Goal: Task Accomplishment & Management: Complete application form

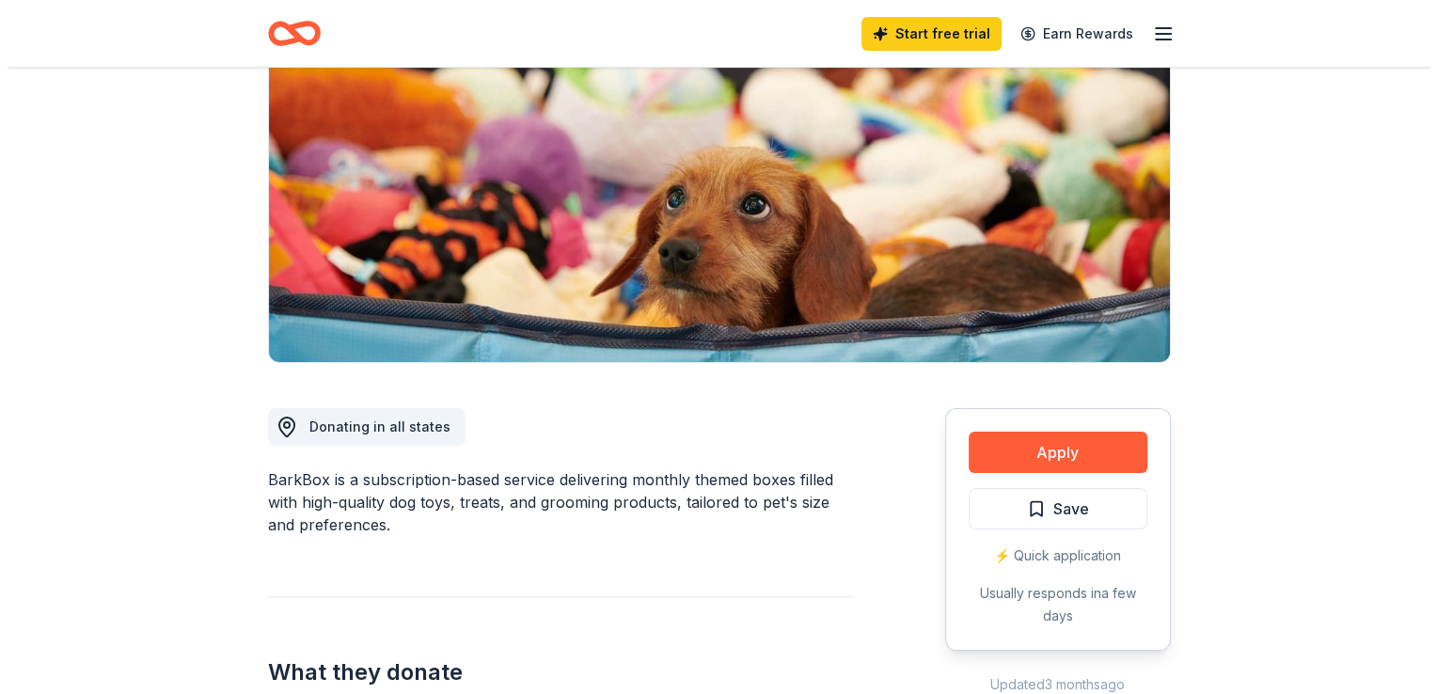
scroll to position [186, 0]
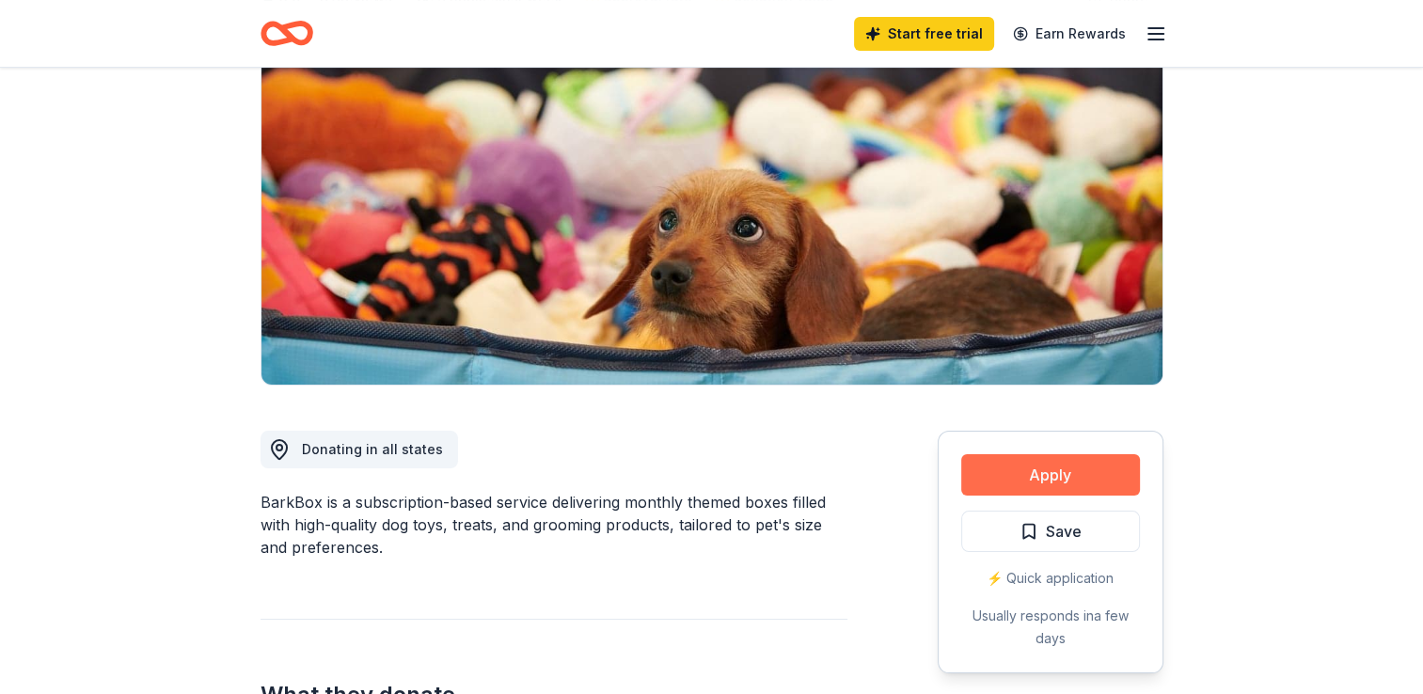
click at [1072, 476] on button "Apply" at bounding box center [1050, 474] width 179 height 41
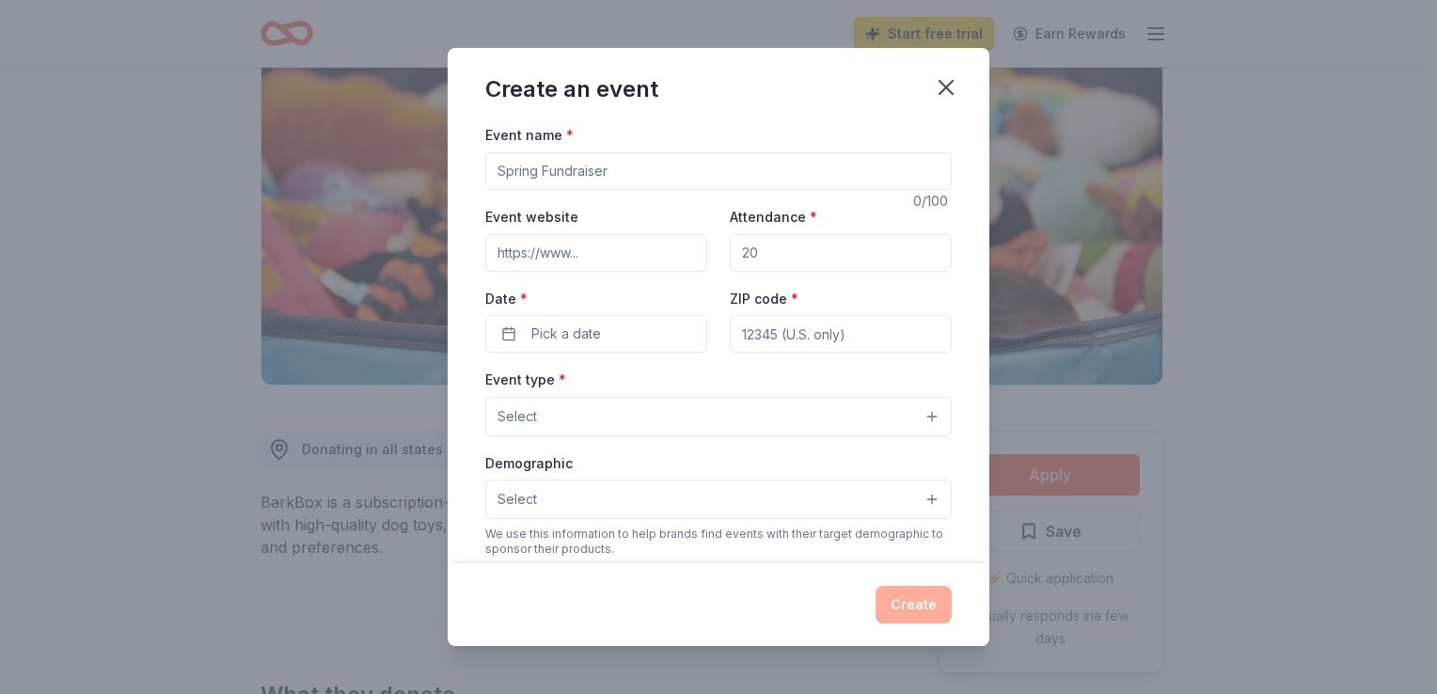
drag, startPoint x: 613, startPoint y: 171, endPoint x: 478, endPoint y: 184, distance: 136.1
click at [478, 184] on div "Event name * 0 /100 Event website Attendance * Date * Pick a date ZIP code * Ev…" at bounding box center [719, 342] width 542 height 439
click at [734, 174] on input "Patched Together: A Day of Music to benefit the HEaling Patch" at bounding box center [718, 171] width 466 height 38
type input "Patched Together: A Day of Music to Benefit the Healing Patch"
click at [619, 253] on input "Event website" at bounding box center [596, 253] width 222 height 38
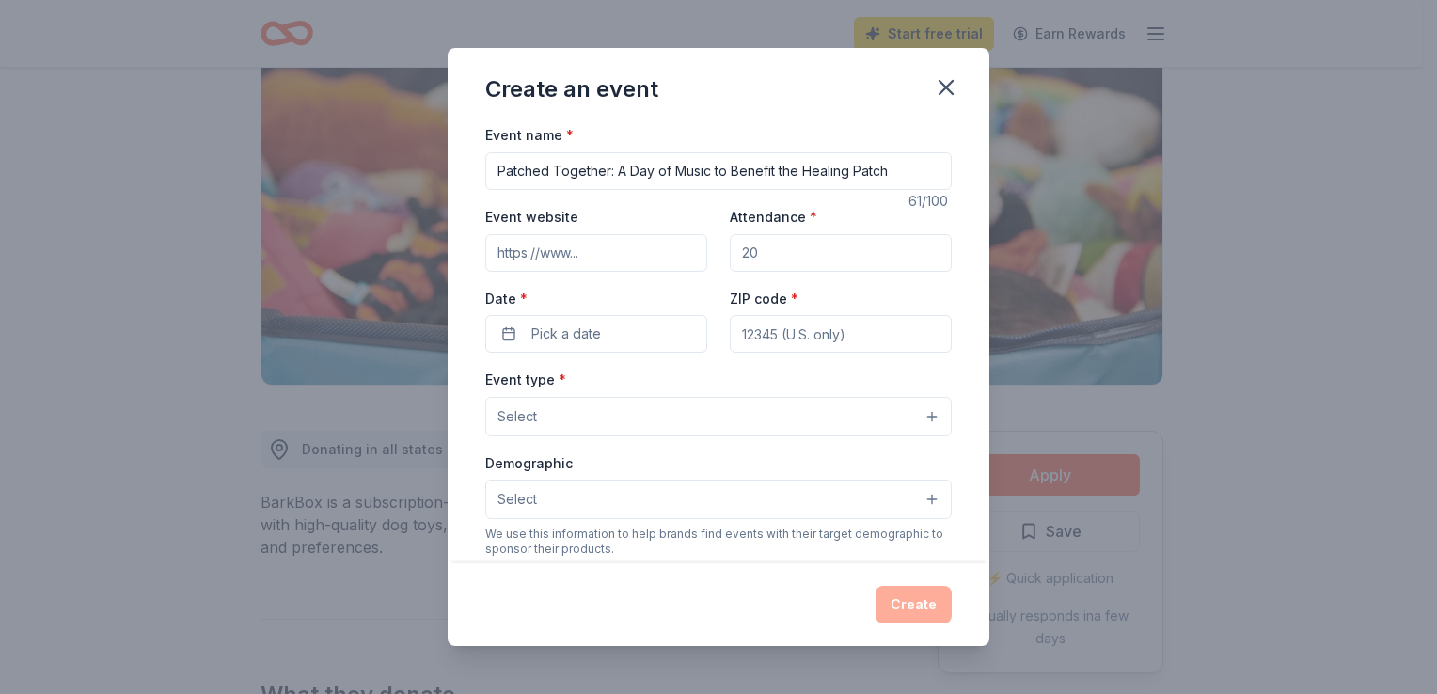
click at [798, 249] on input "Attendance *" at bounding box center [841, 253] width 222 height 38
drag, startPoint x: 798, startPoint y: 249, endPoint x: 735, endPoint y: 259, distance: 62.8
click at [735, 259] on input "Attendance *" at bounding box center [841, 253] width 222 height 38
type input "500"
click at [640, 337] on button "Pick a date" at bounding box center [596, 334] width 222 height 38
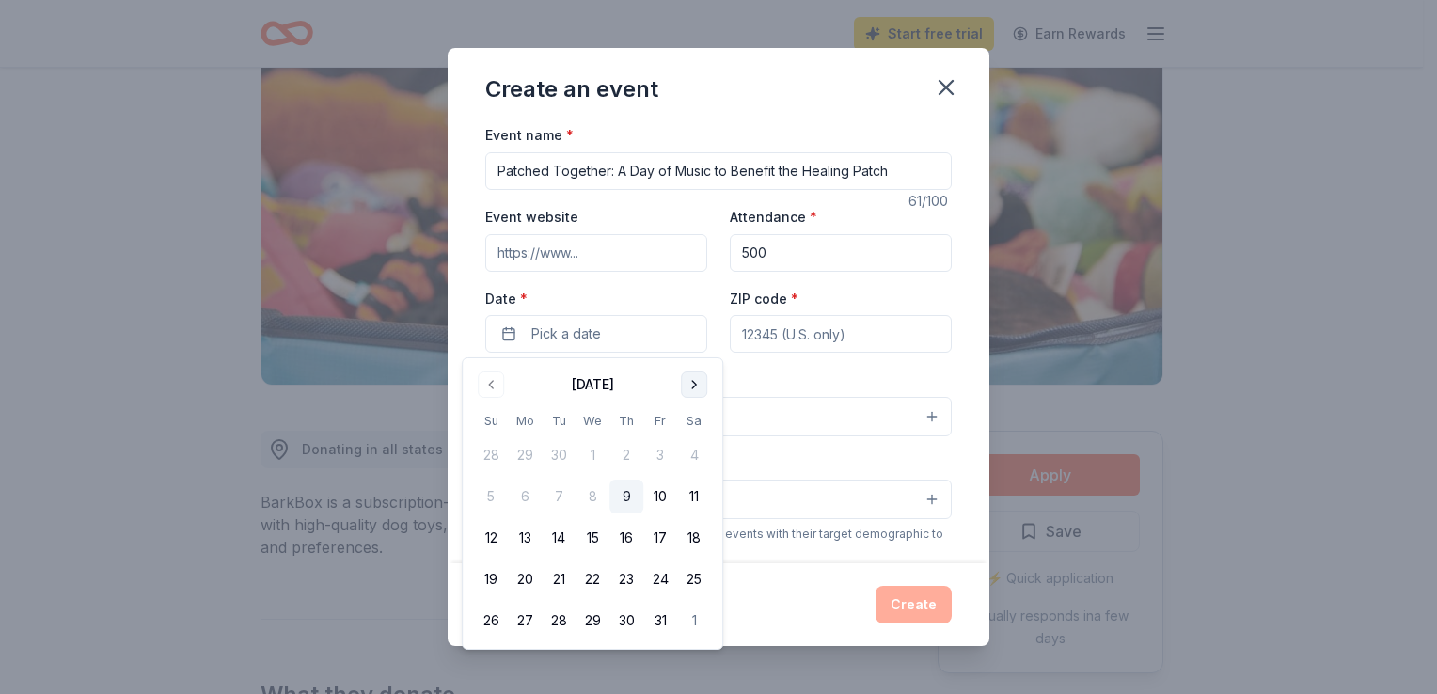
click at [696, 391] on button "Go to next month" at bounding box center [694, 384] width 26 height 26
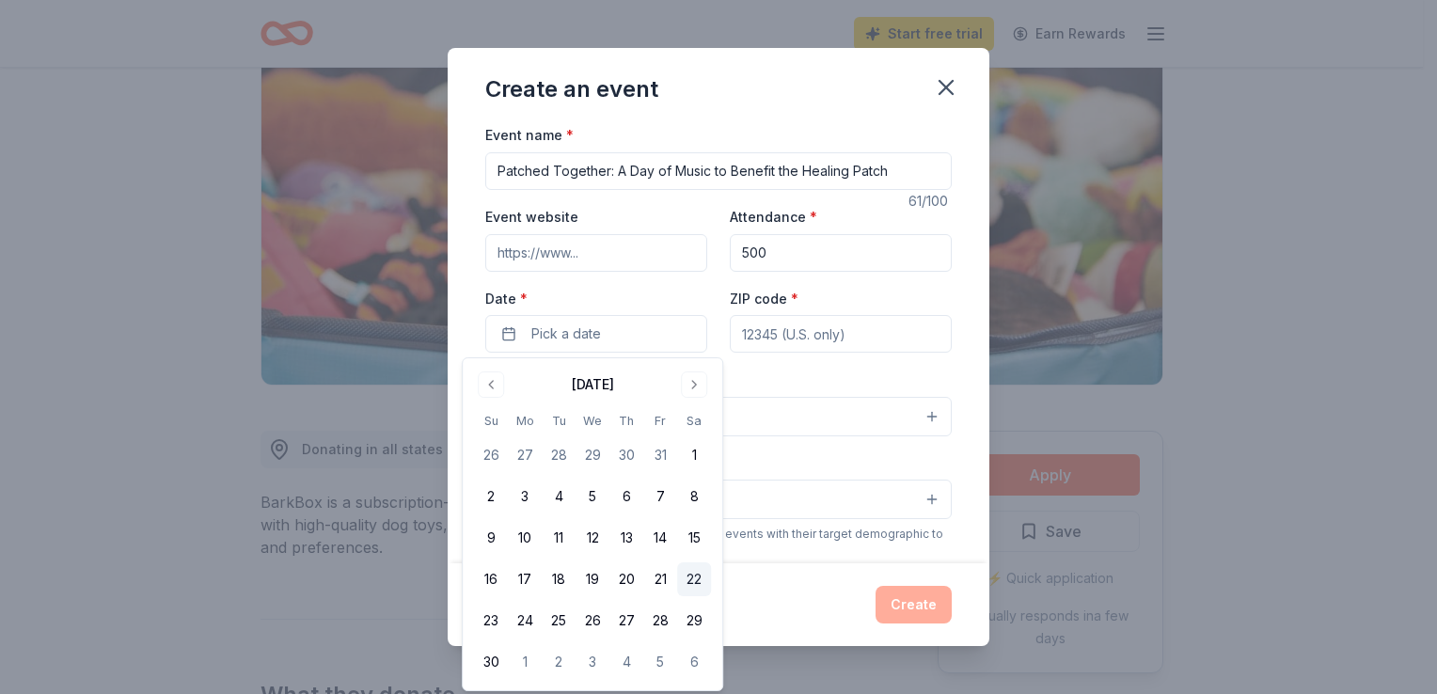
click at [690, 584] on button "22" at bounding box center [694, 579] width 34 height 34
click at [776, 329] on input "ZIP code *" at bounding box center [841, 334] width 222 height 38
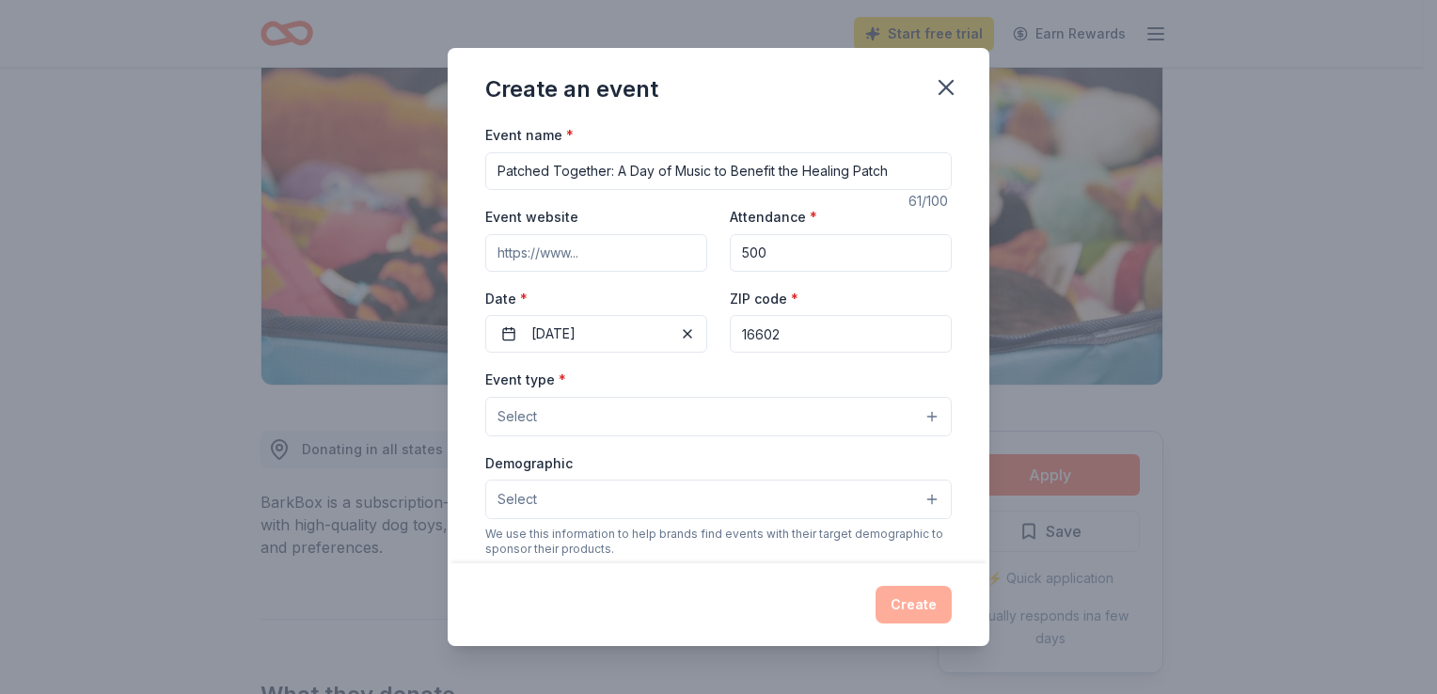
type input "16602"
click at [806, 278] on div "Event website Attendance * 500 Date * [DATE] ZIP code * 16602" at bounding box center [718, 279] width 466 height 148
click at [713, 419] on button "Select" at bounding box center [718, 416] width 466 height 39
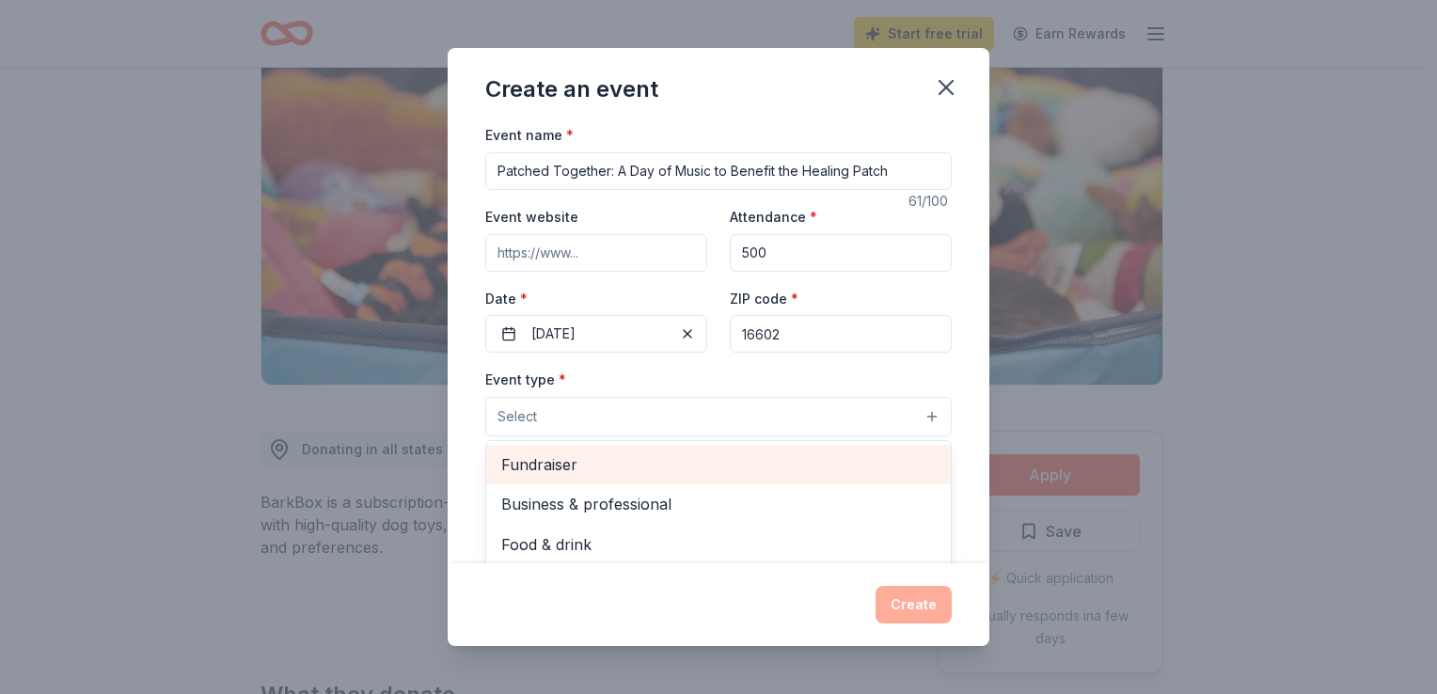
click at [621, 454] on span "Fundraiser" at bounding box center [718, 464] width 434 height 24
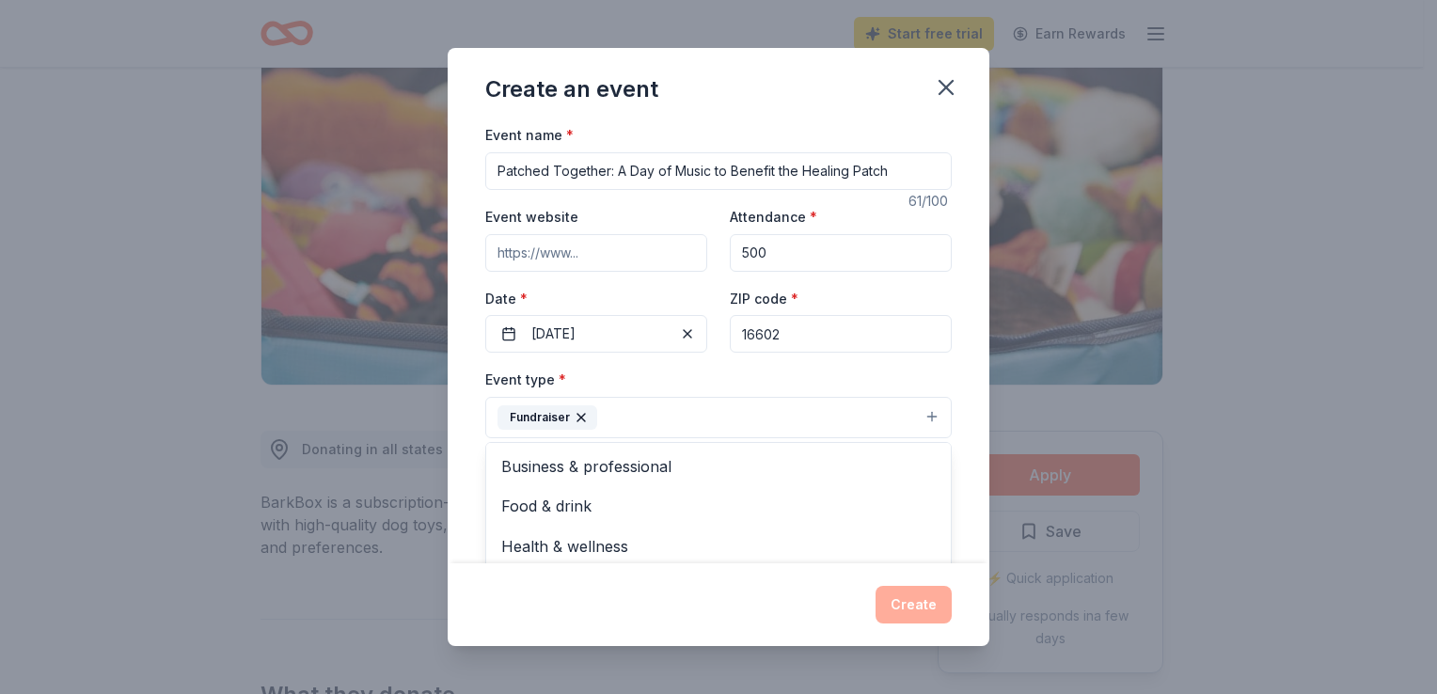
scroll to position [23, 0]
click at [970, 383] on div "Event name * Patched Together: A Day of Music to Benefit the Healing Patch 61 /…" at bounding box center [719, 342] width 542 height 439
click at [769, 514] on button "Select" at bounding box center [718, 501] width 466 height 39
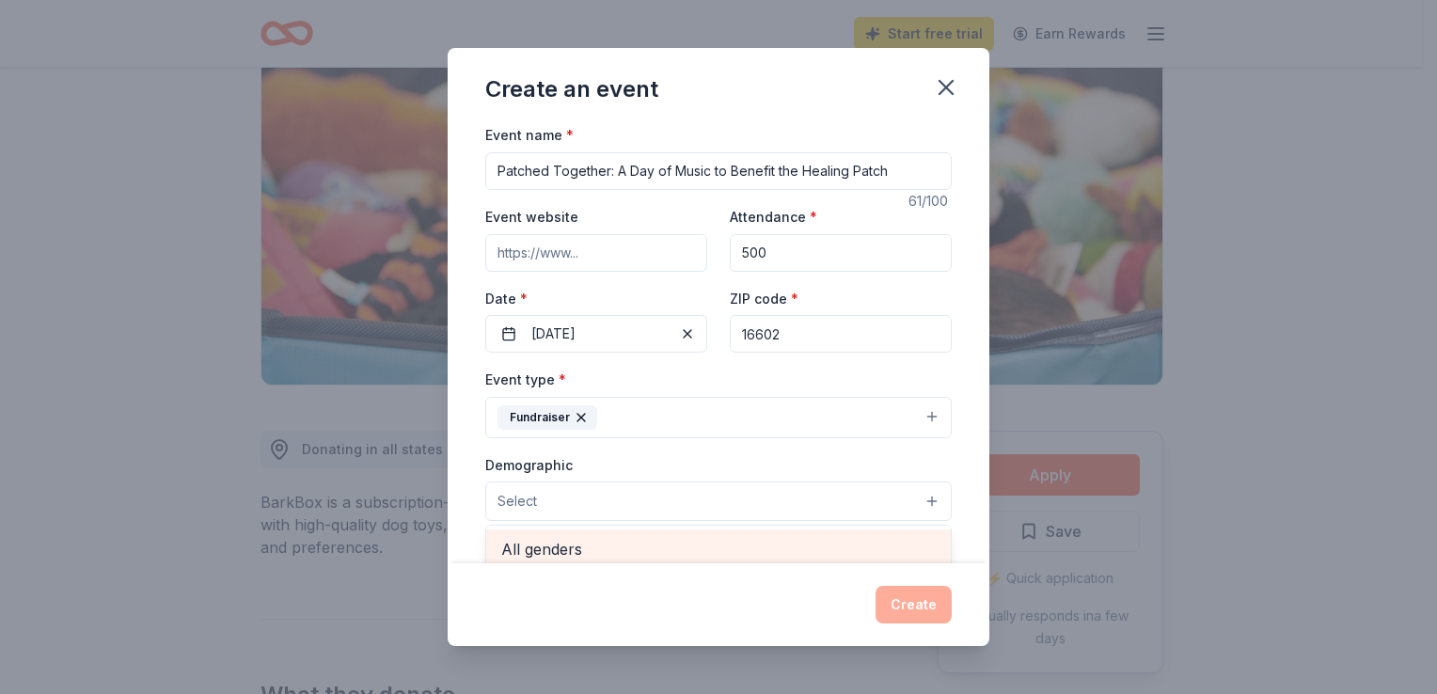
scroll to position [8, 0]
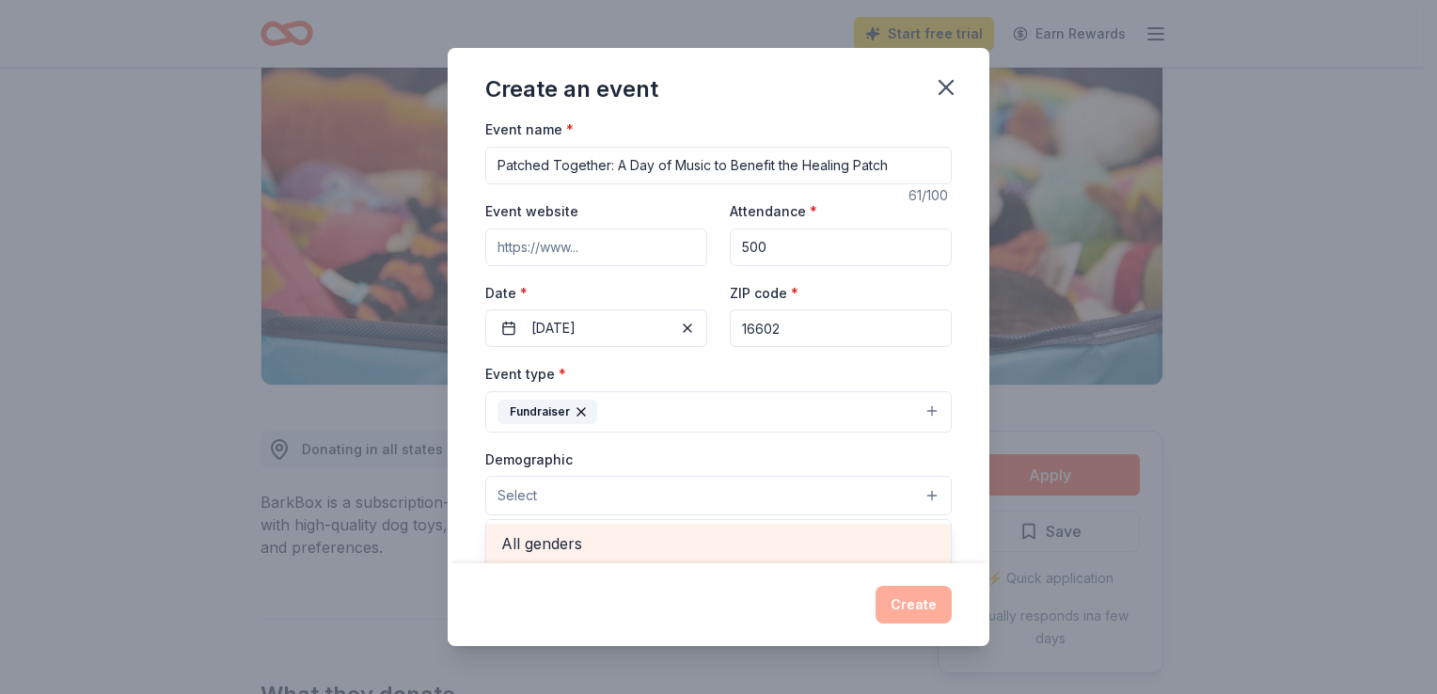
click at [764, 544] on span "All genders" at bounding box center [718, 543] width 434 height 24
click at [764, 570] on span "Mostly men" at bounding box center [718, 582] width 434 height 24
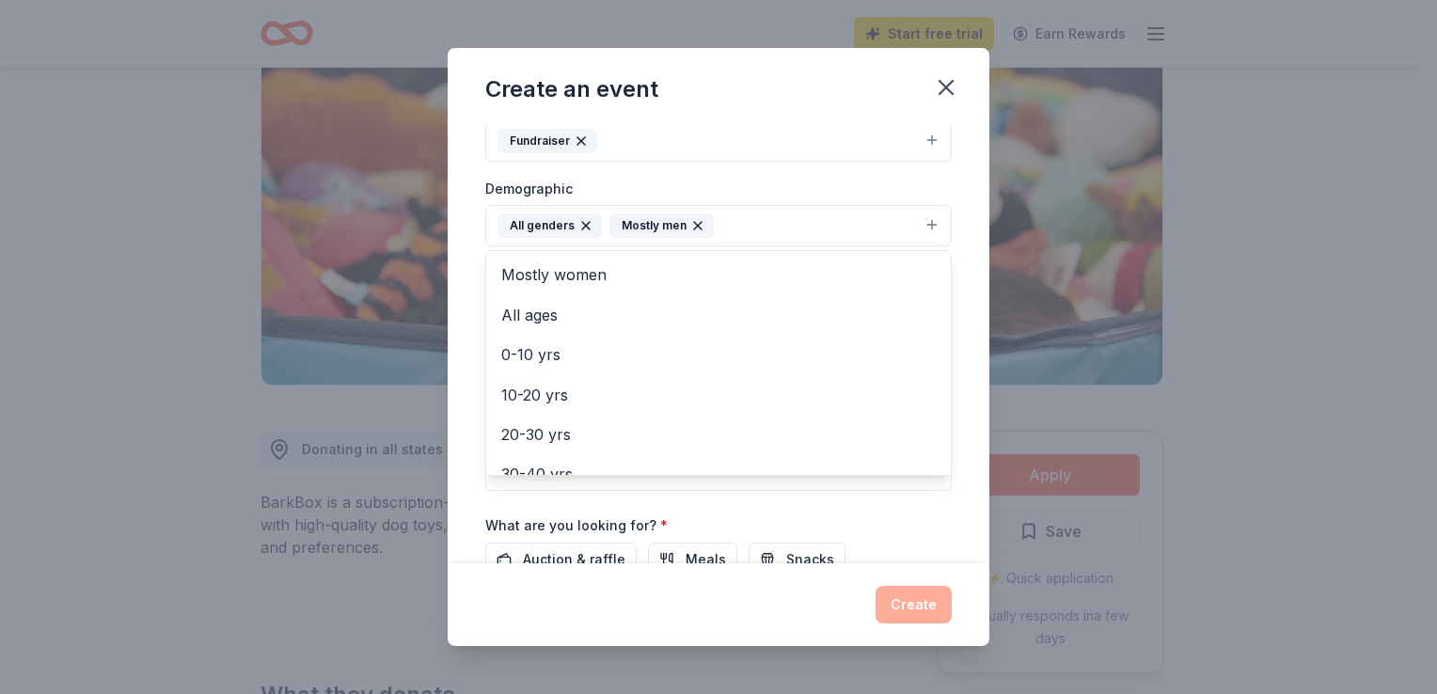
scroll to position [282, 0]
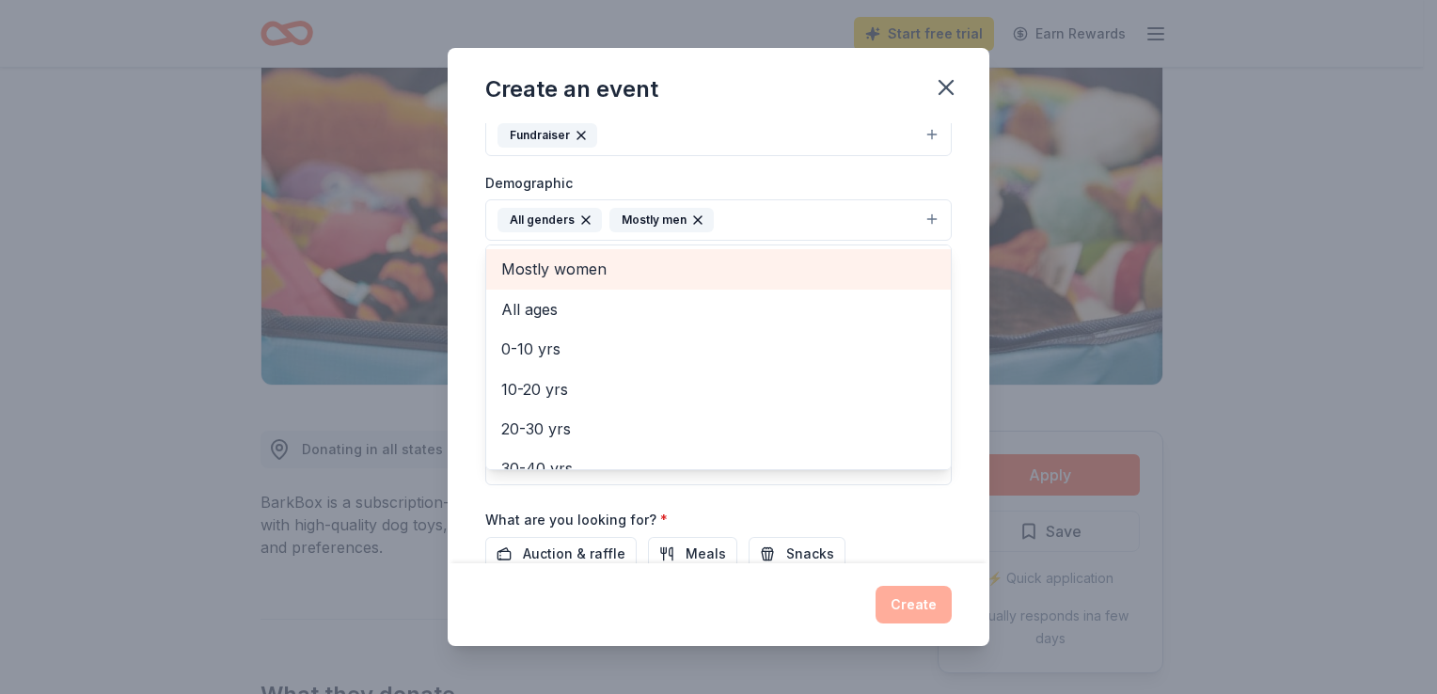
click at [820, 265] on span "Mostly women" at bounding box center [718, 269] width 434 height 24
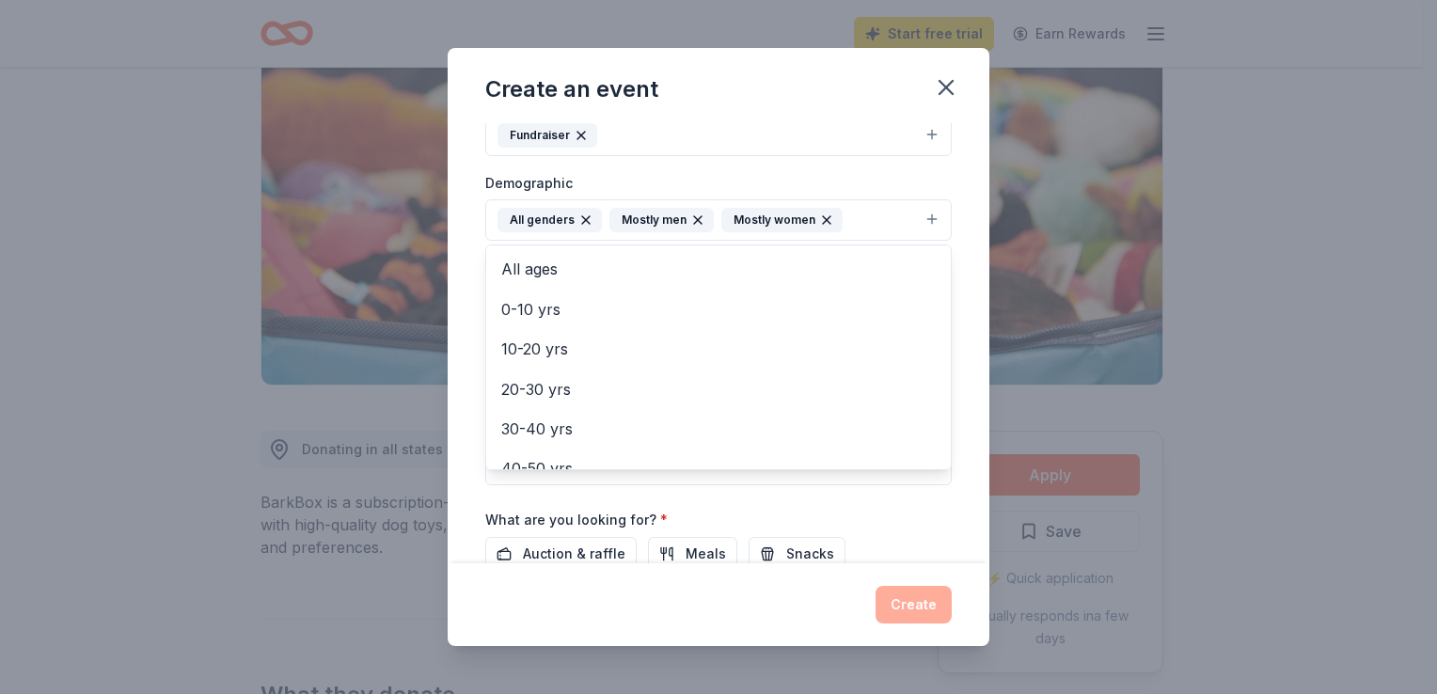
click at [697, 214] on icon "button" at bounding box center [697, 220] width 15 height 15
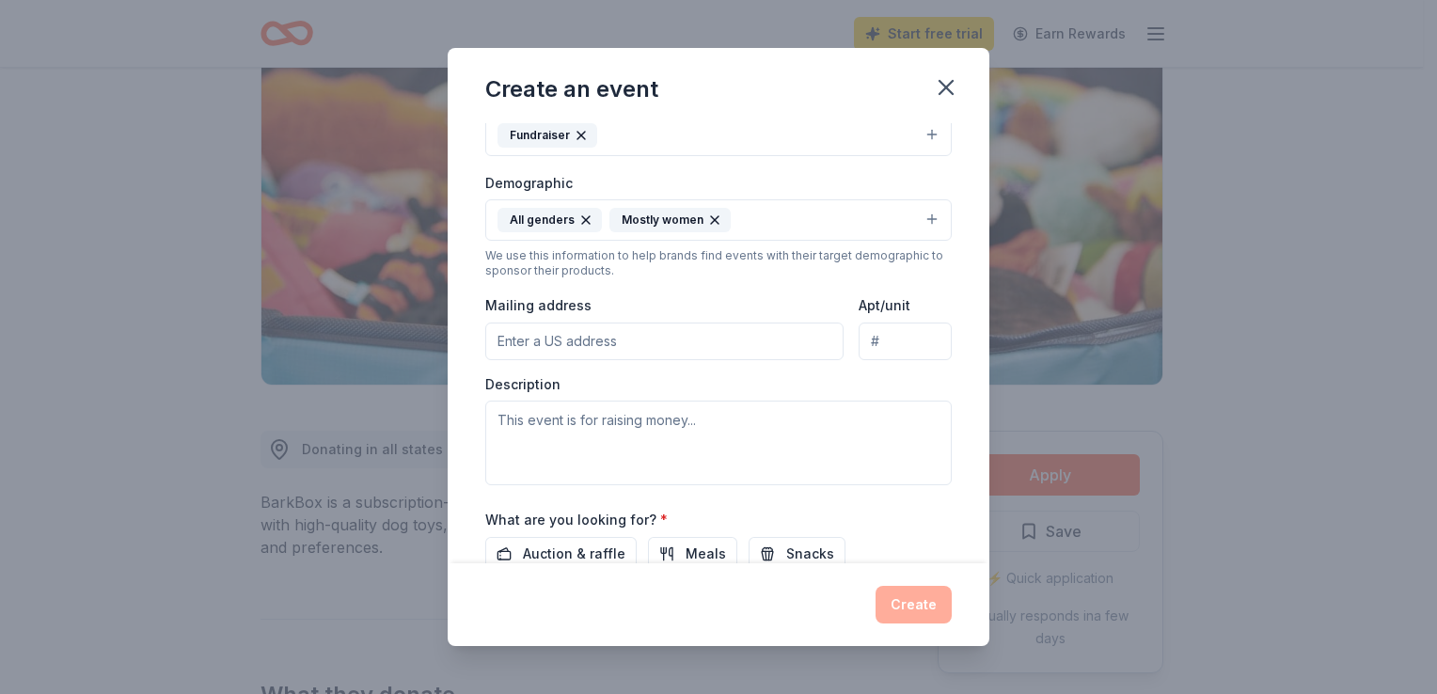
click at [697, 214] on div "Mostly women" at bounding box center [669, 220] width 121 height 24
click at [707, 213] on icon "button" at bounding box center [714, 220] width 15 height 15
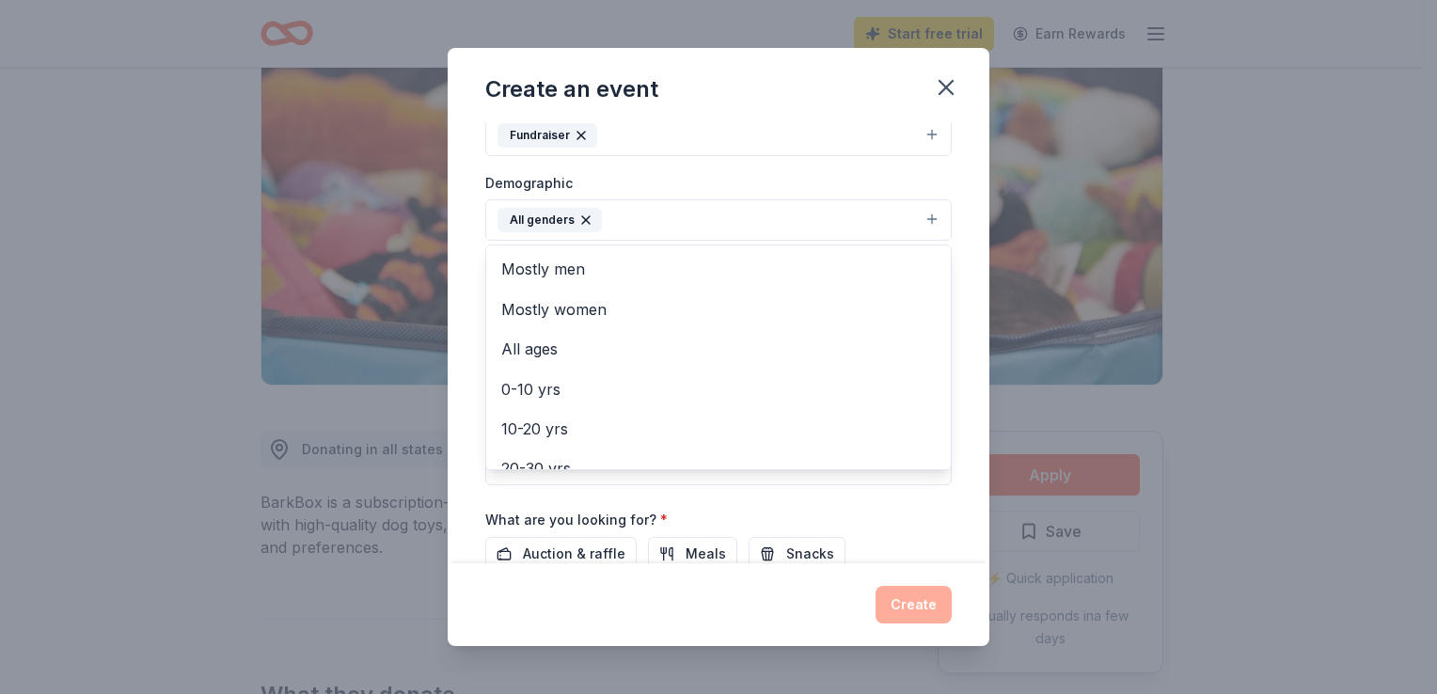
click at [636, 212] on button "All genders" at bounding box center [718, 219] width 466 height 41
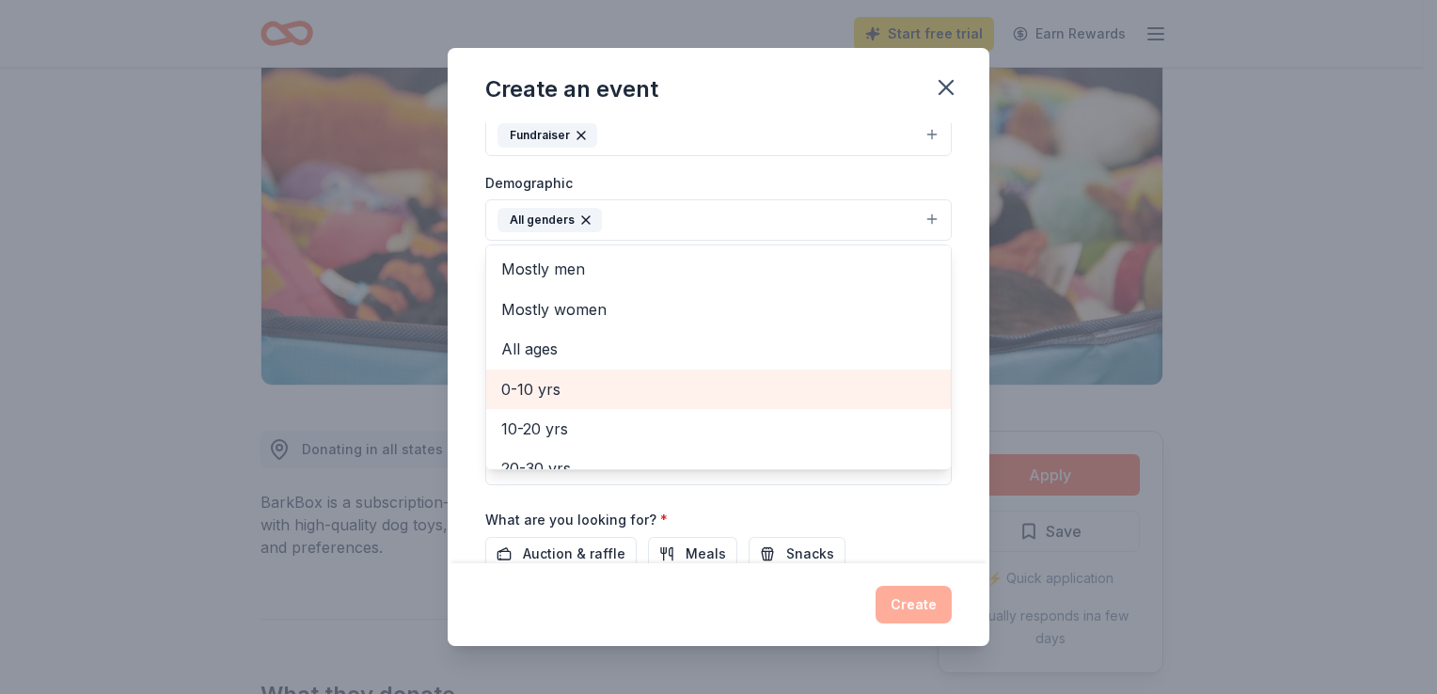
click at [640, 386] on span "0-10 yrs" at bounding box center [718, 389] width 434 height 24
click at [593, 393] on span "10-20 yrs" at bounding box center [718, 389] width 434 height 24
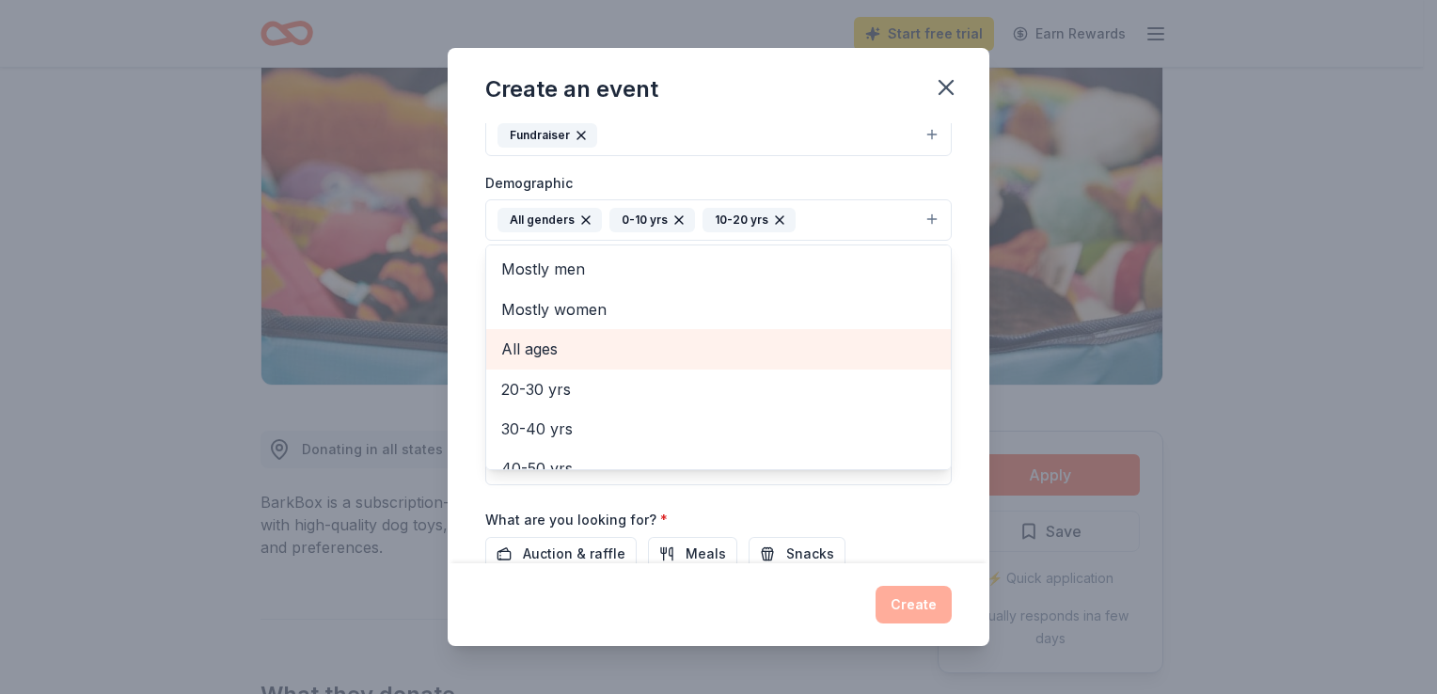
click at [591, 348] on span "All ages" at bounding box center [718, 349] width 434 height 24
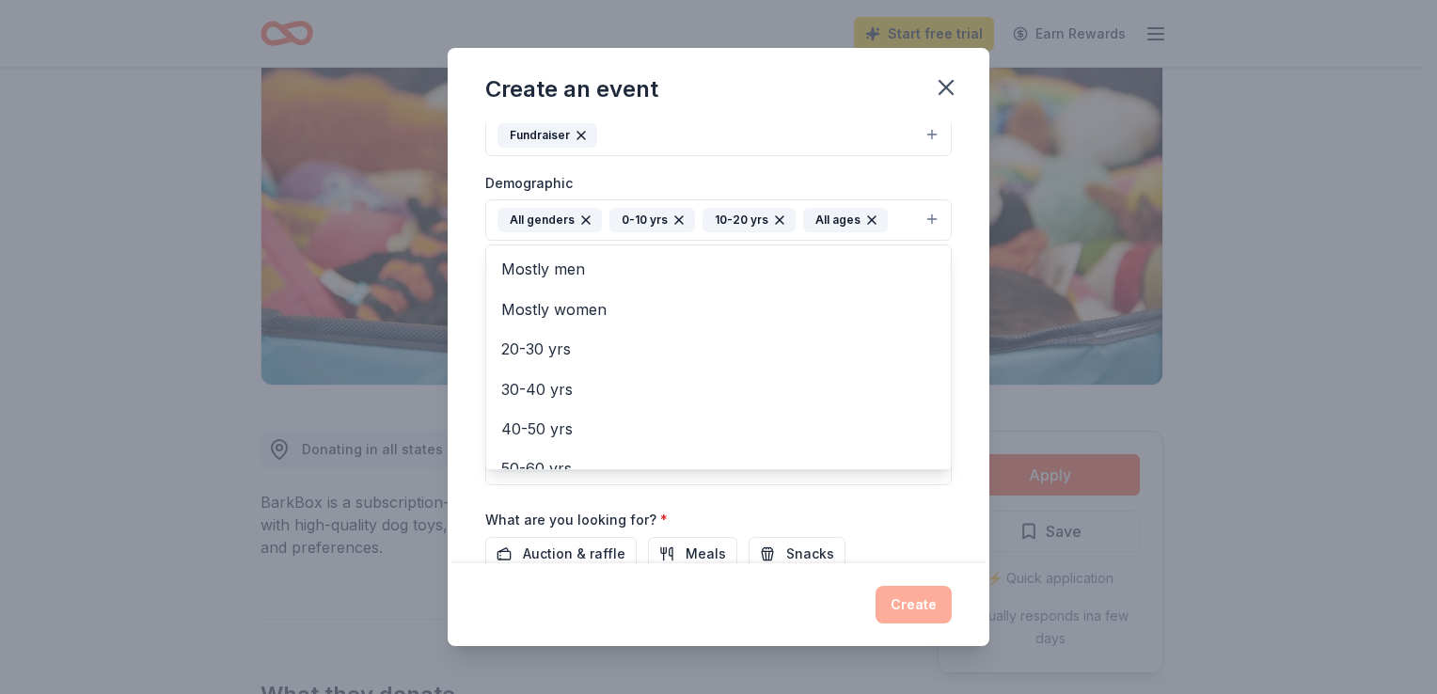
drag, startPoint x: 944, startPoint y: 194, endPoint x: 948, endPoint y: 177, distance: 17.3
click at [948, 177] on div "Event name * Patched Together: A Day of Music to Benefit the Healing Patch 61 /…" at bounding box center [719, 342] width 542 height 439
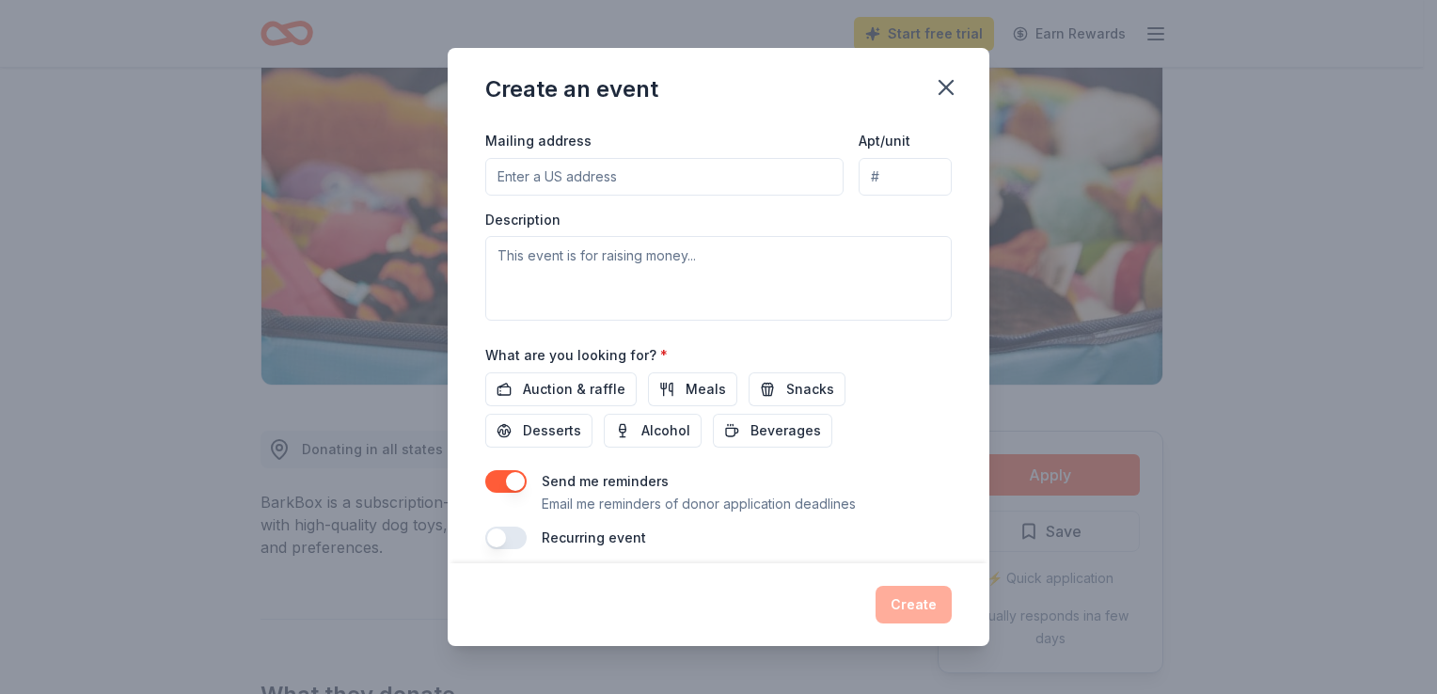
scroll to position [462, 0]
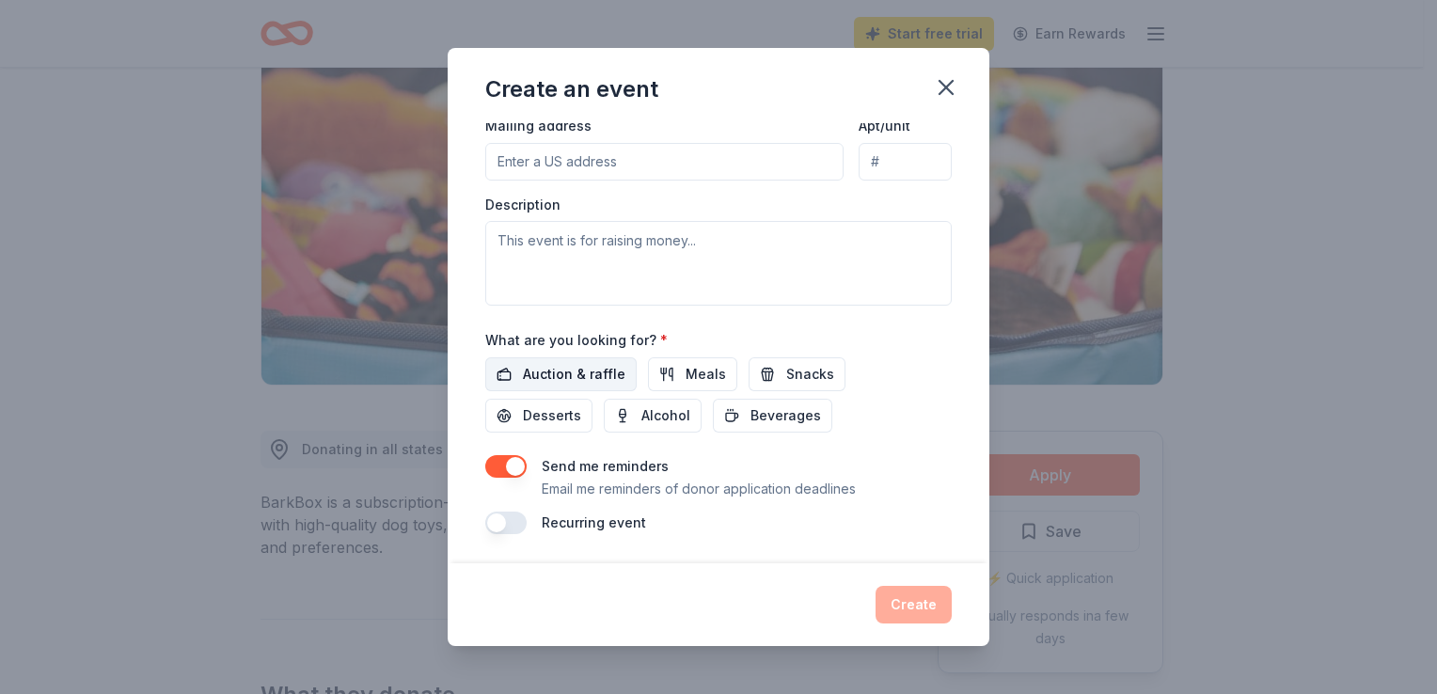
click at [618, 368] on span "Auction & raffle" at bounding box center [574, 374] width 103 height 23
click at [520, 520] on button "button" at bounding box center [505, 523] width 41 height 23
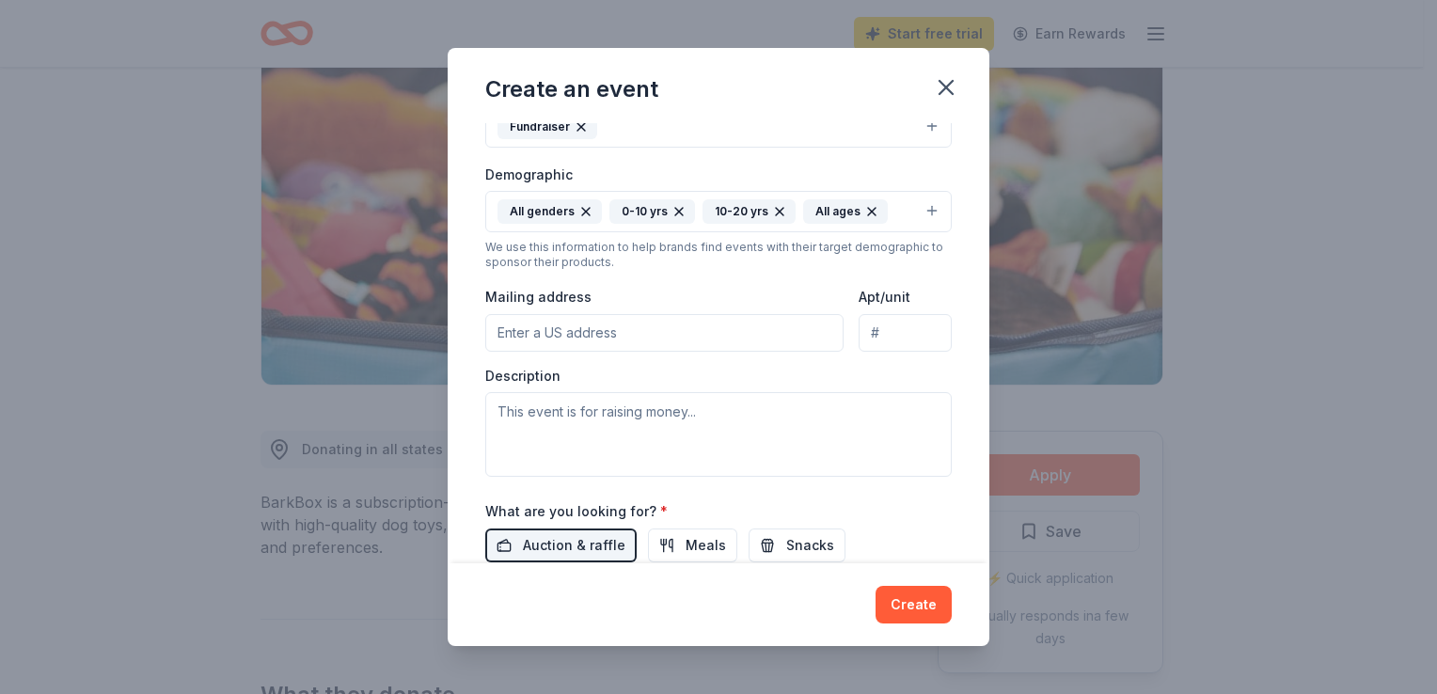
scroll to position [286, 0]
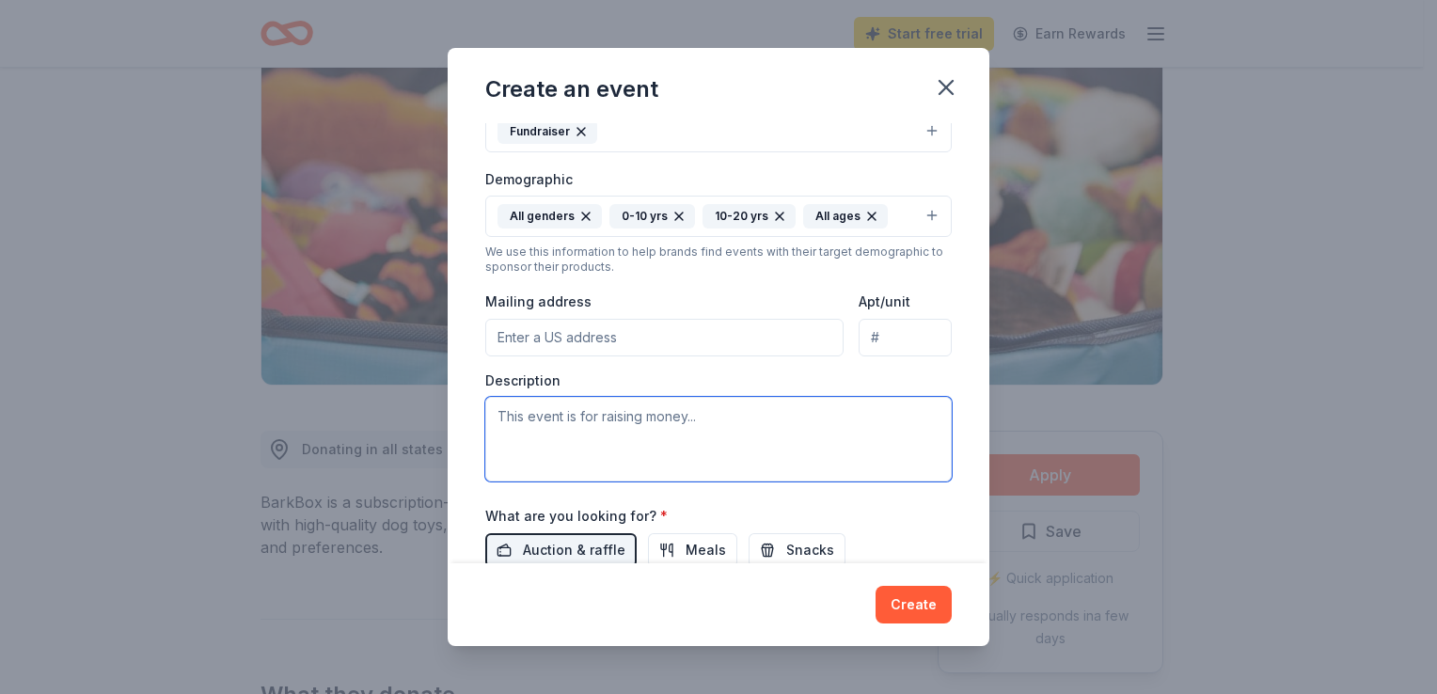
click at [721, 422] on textarea at bounding box center [718, 439] width 466 height 85
paste textarea "Patched Together is a non-profit organization solely dedicated to raising money…"
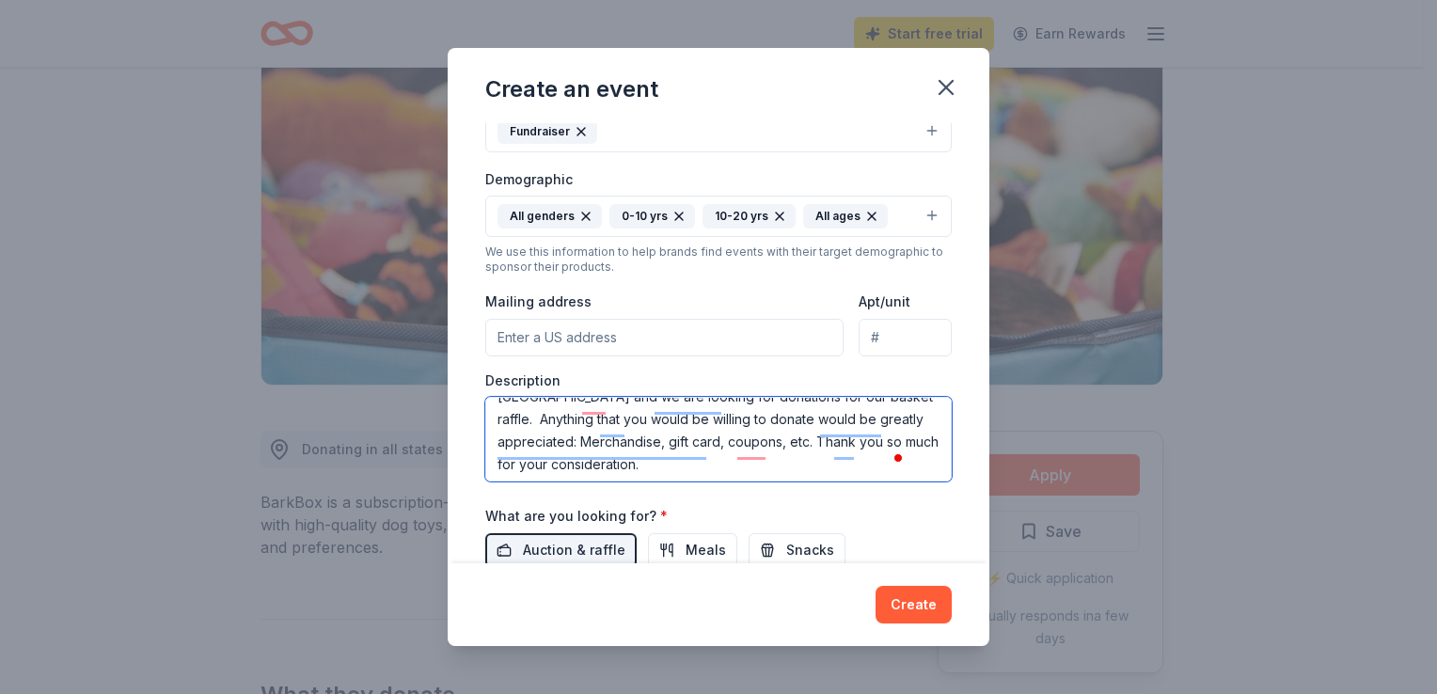
scroll to position [110, 0]
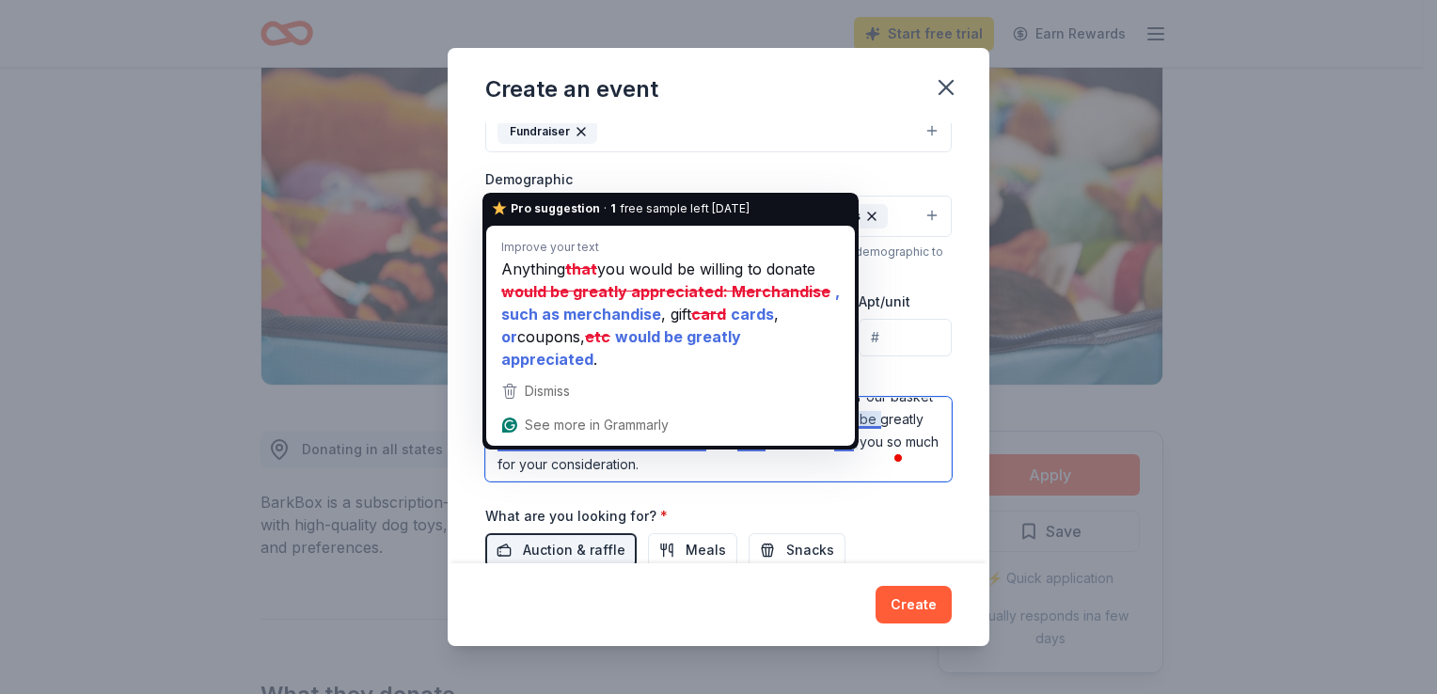
drag, startPoint x: 734, startPoint y: 472, endPoint x: 545, endPoint y: 426, distance: 194.6
click at [545, 426] on textarea "Patched Together is a non-profit organization solely dedicated to raising money…" at bounding box center [718, 439] width 466 height 85
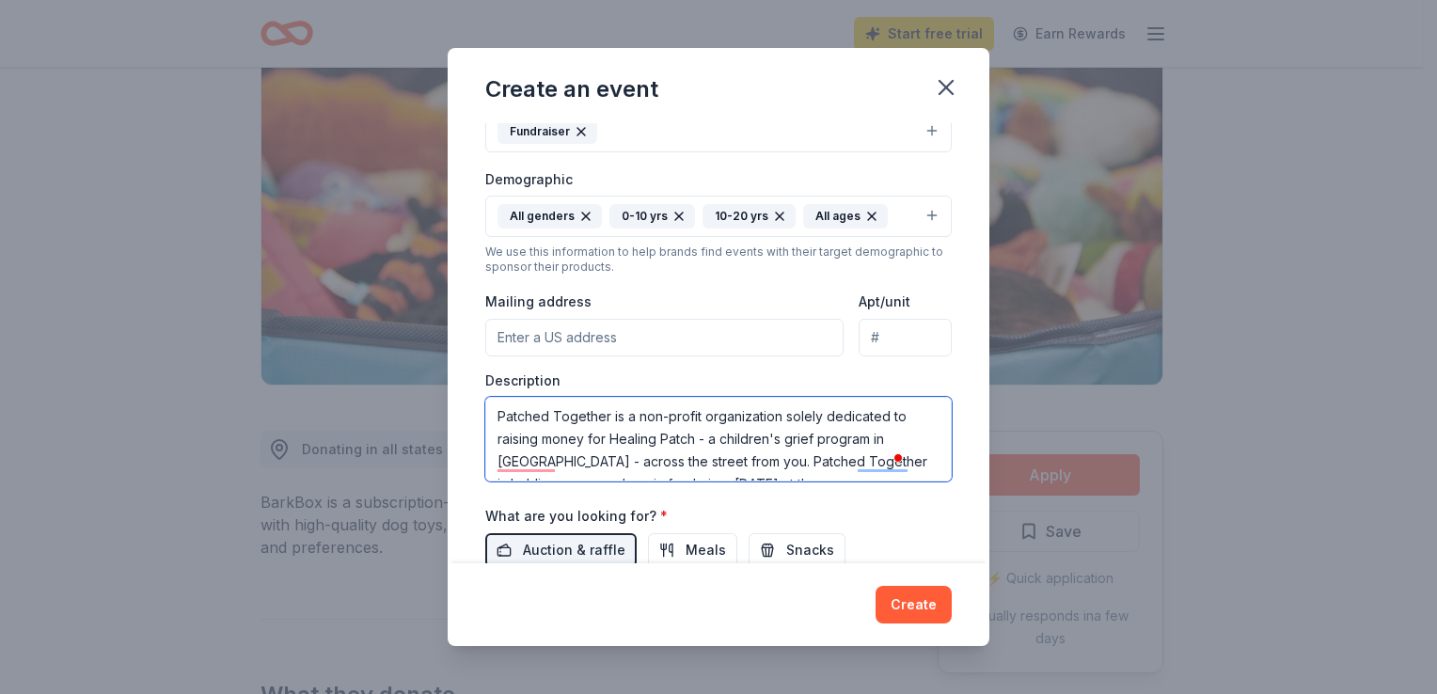
scroll to position [68, 0]
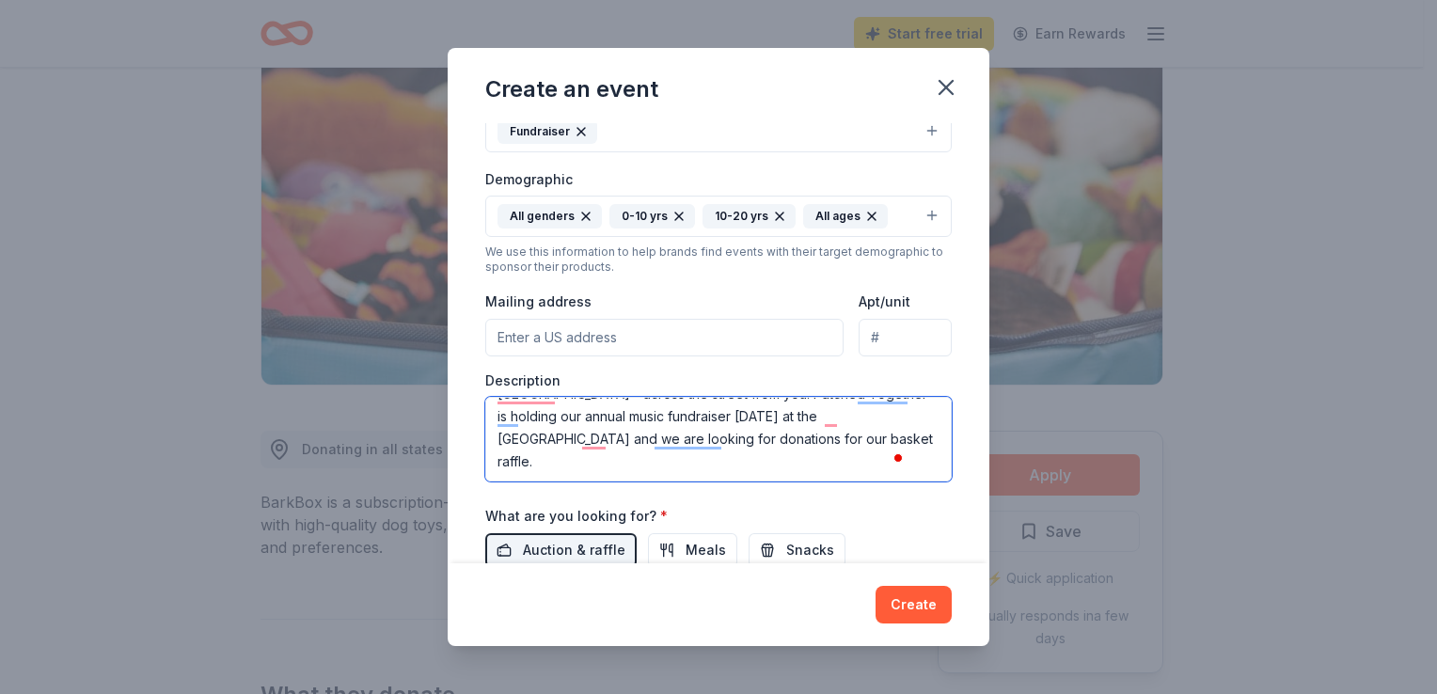
drag, startPoint x: 500, startPoint y: 460, endPoint x: 864, endPoint y: 498, distance: 366.0
click at [864, 498] on div "Event name * Patched Together: A Day of Music to Benefit the Healing Patch 61 /…" at bounding box center [718, 307] width 466 height 940
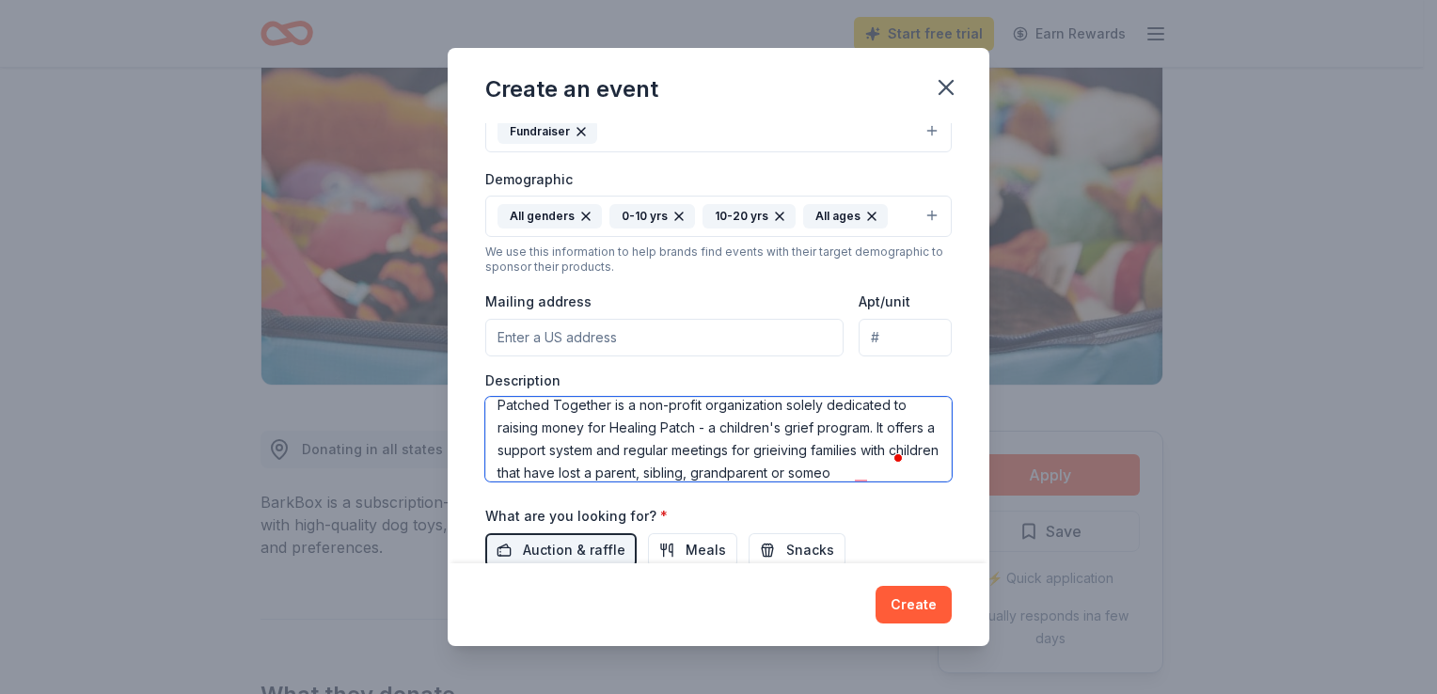
scroll to position [34, 0]
click at [833, 476] on textarea "Patched Together is a non-profit organization solely dedicated to raising money…" at bounding box center [718, 439] width 466 height 85
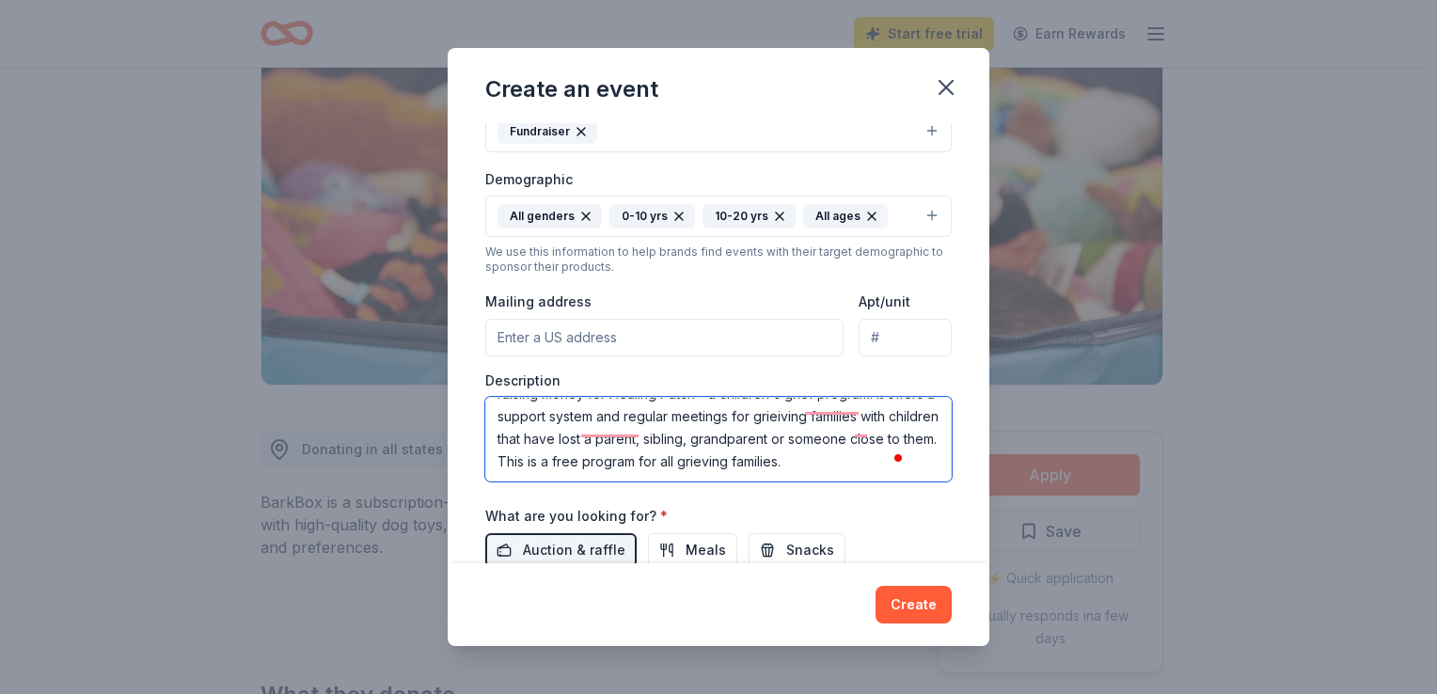
click at [775, 465] on textarea "Patched Together is a non-profit organization solely dedicated to raising money…" at bounding box center [718, 439] width 466 height 85
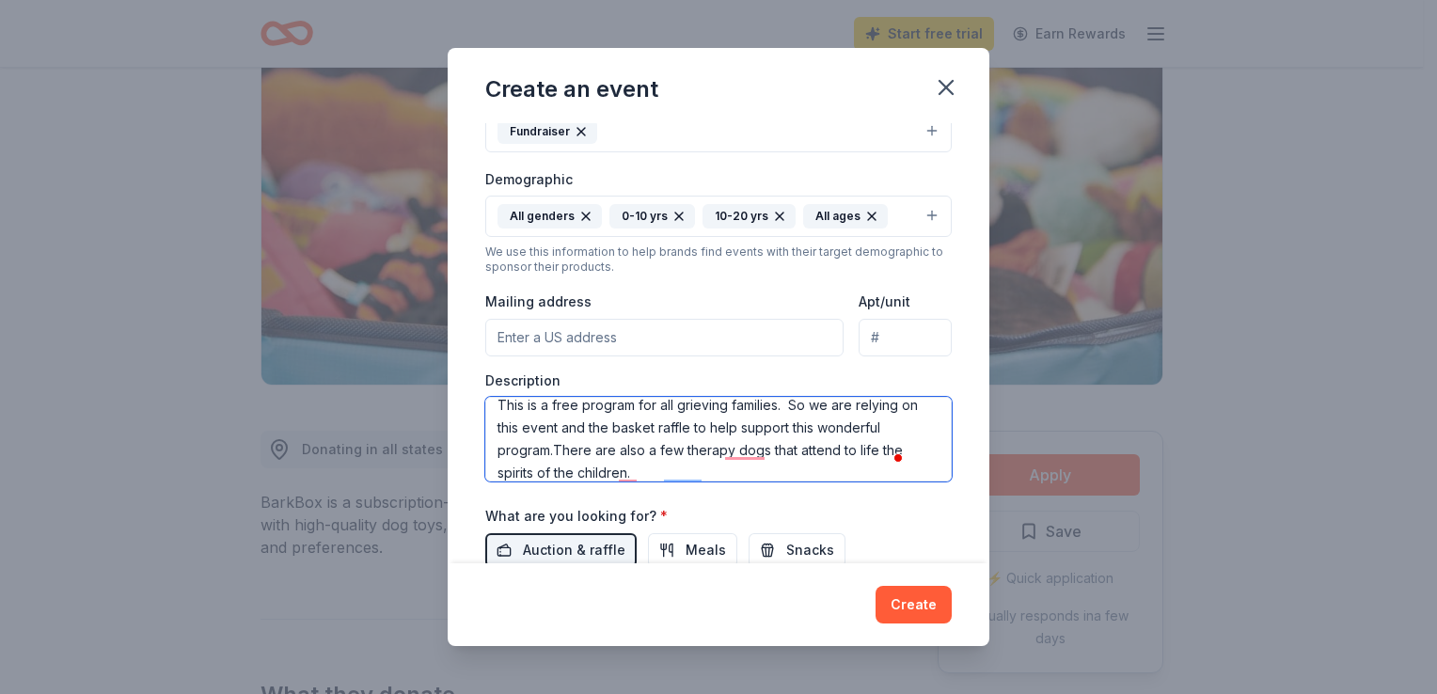
scroll to position [0, 0]
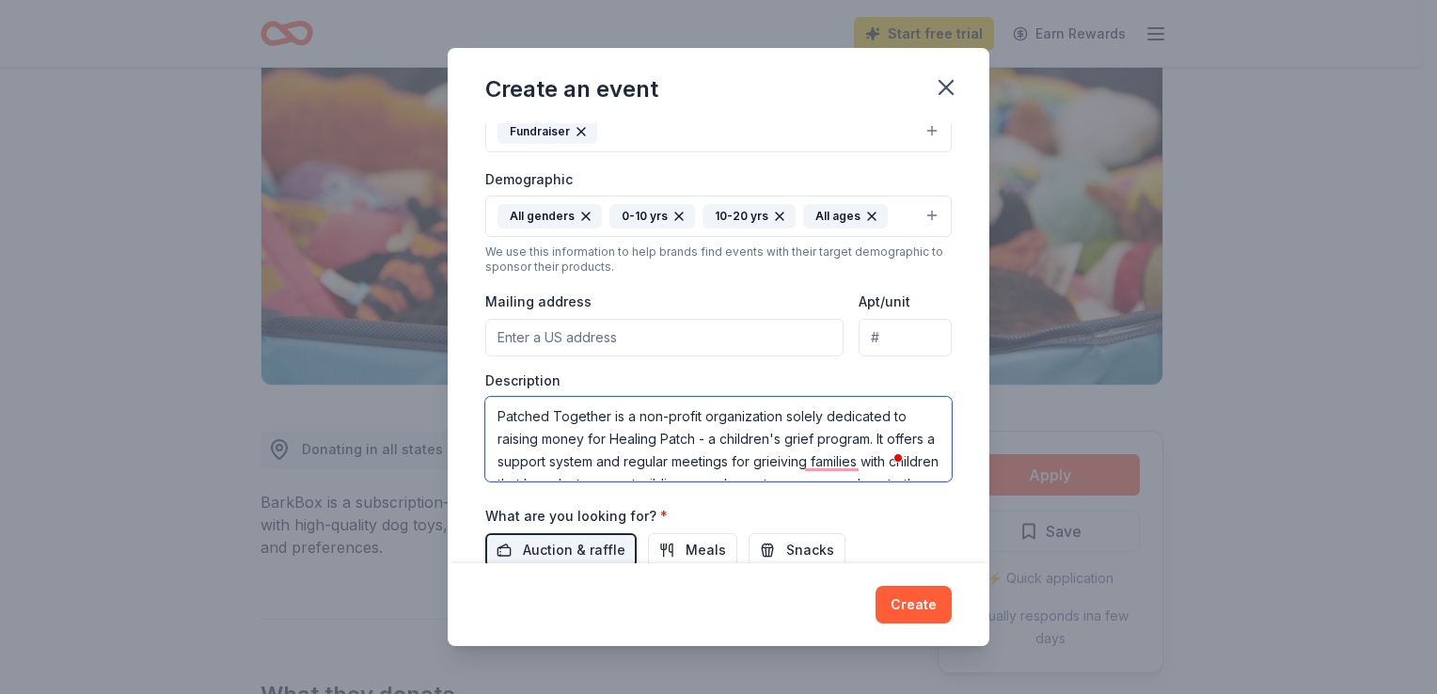
type textarea "Patched Together is a non-profit organization solely dedicated to raising money…"
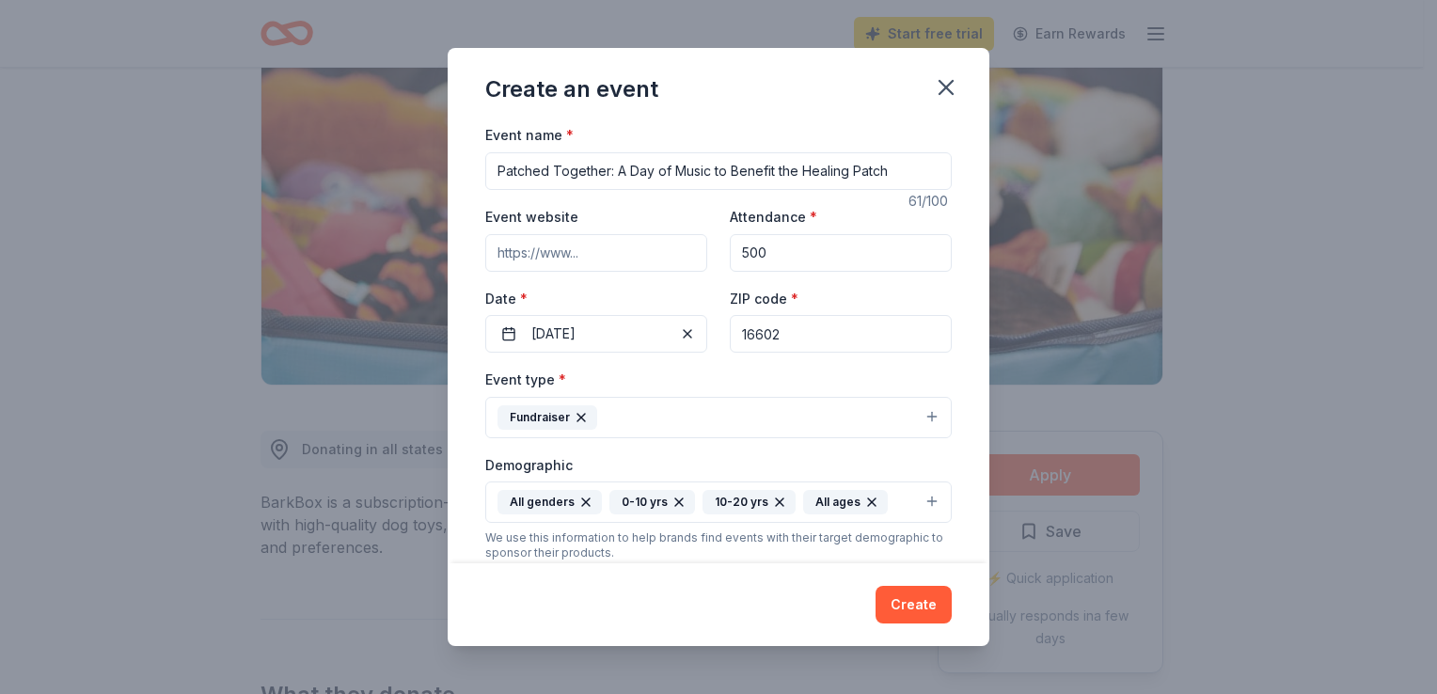
click at [594, 258] on input "Event website" at bounding box center [596, 253] width 222 height 38
type input "[DOMAIN_NAME]"
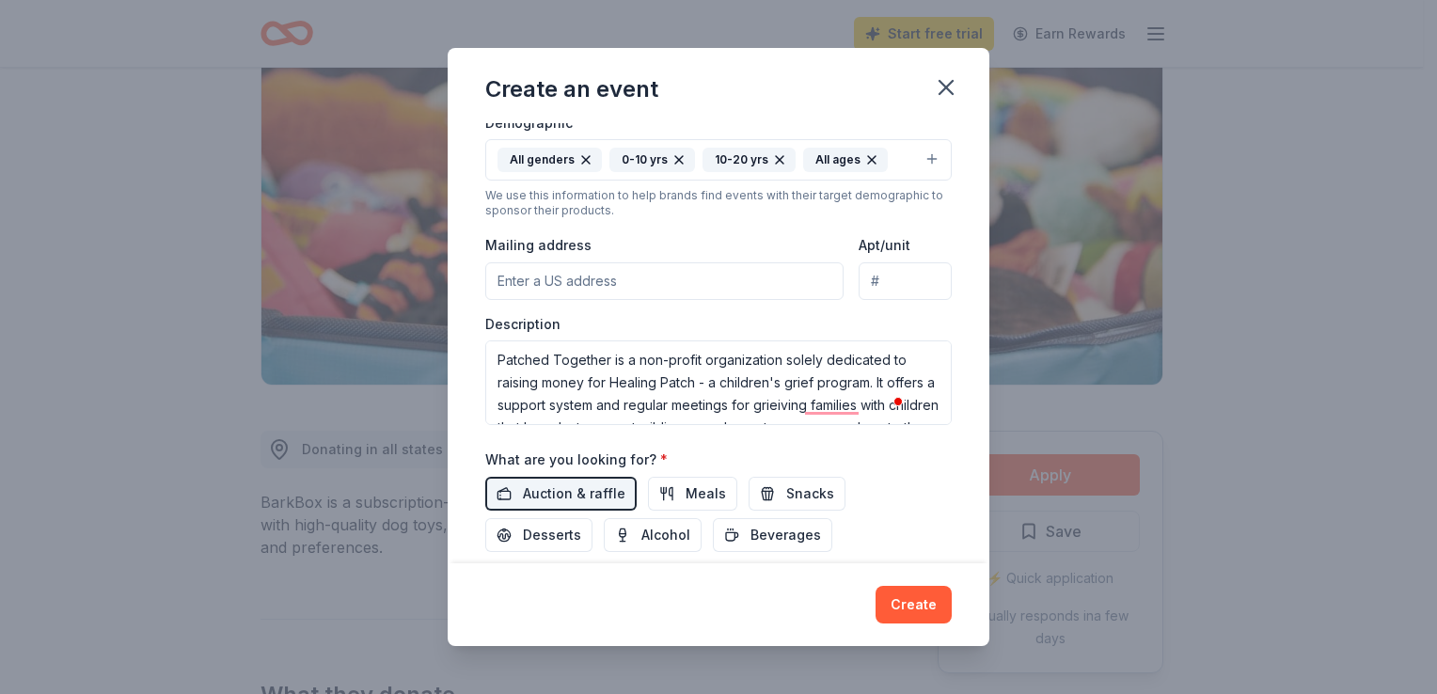
scroll to position [338, 0]
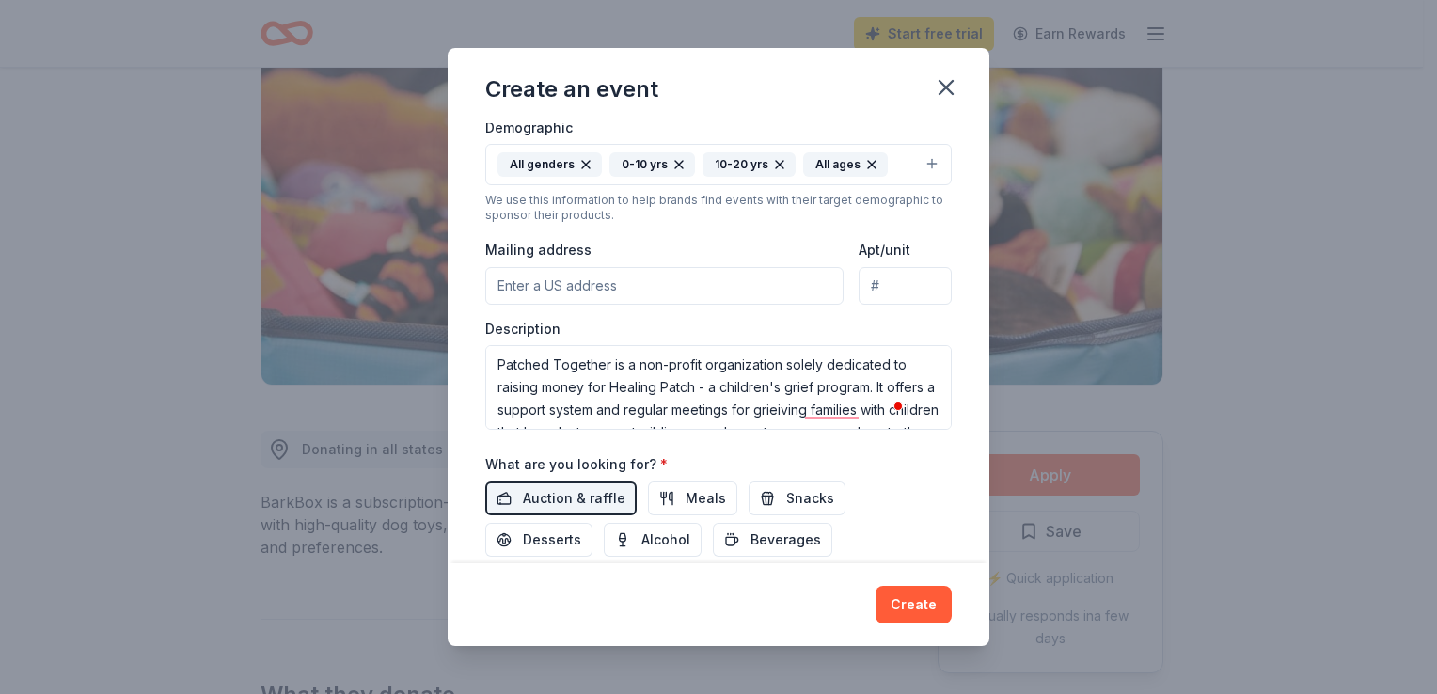
click at [624, 276] on input "Mailing address" at bounding box center [664, 286] width 358 height 38
type input "[STREET_ADDRESS]"
click at [907, 602] on button "Create" at bounding box center [914, 605] width 76 height 38
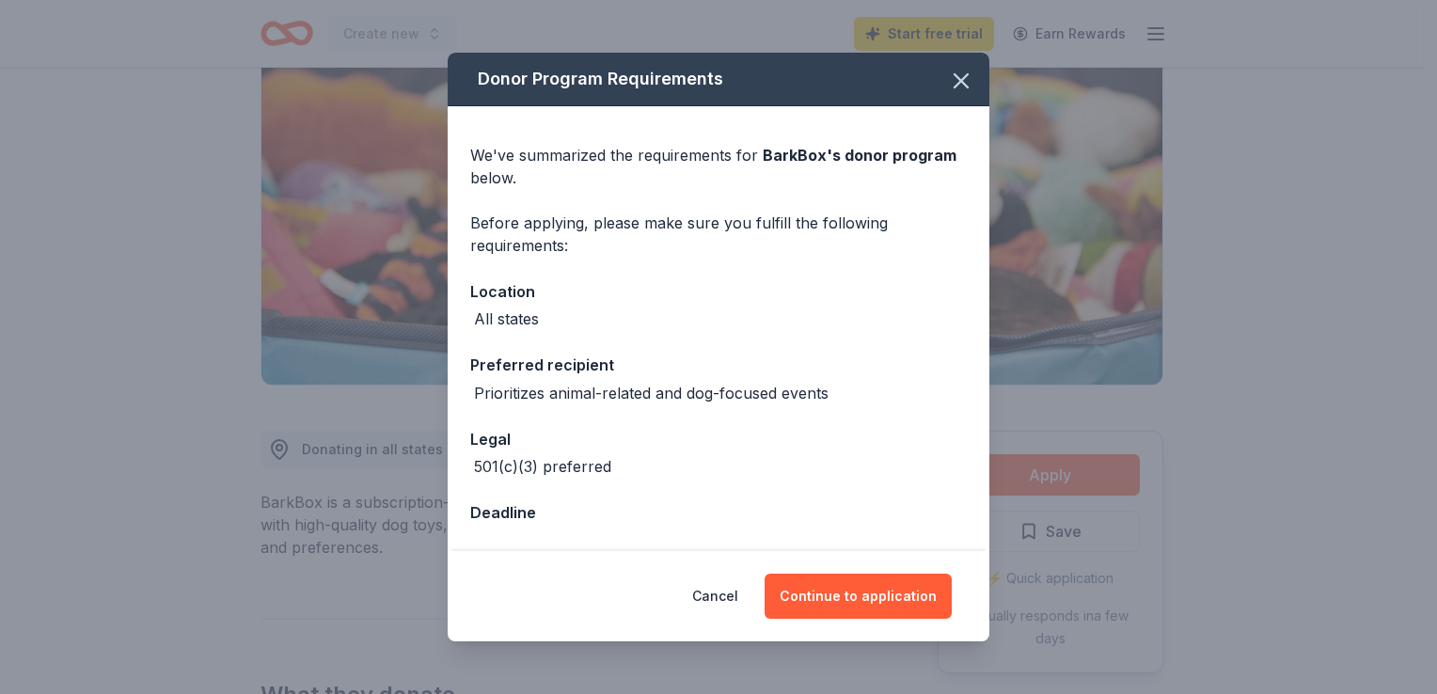
click at [907, 602] on button "Continue to application" at bounding box center [858, 596] width 187 height 45
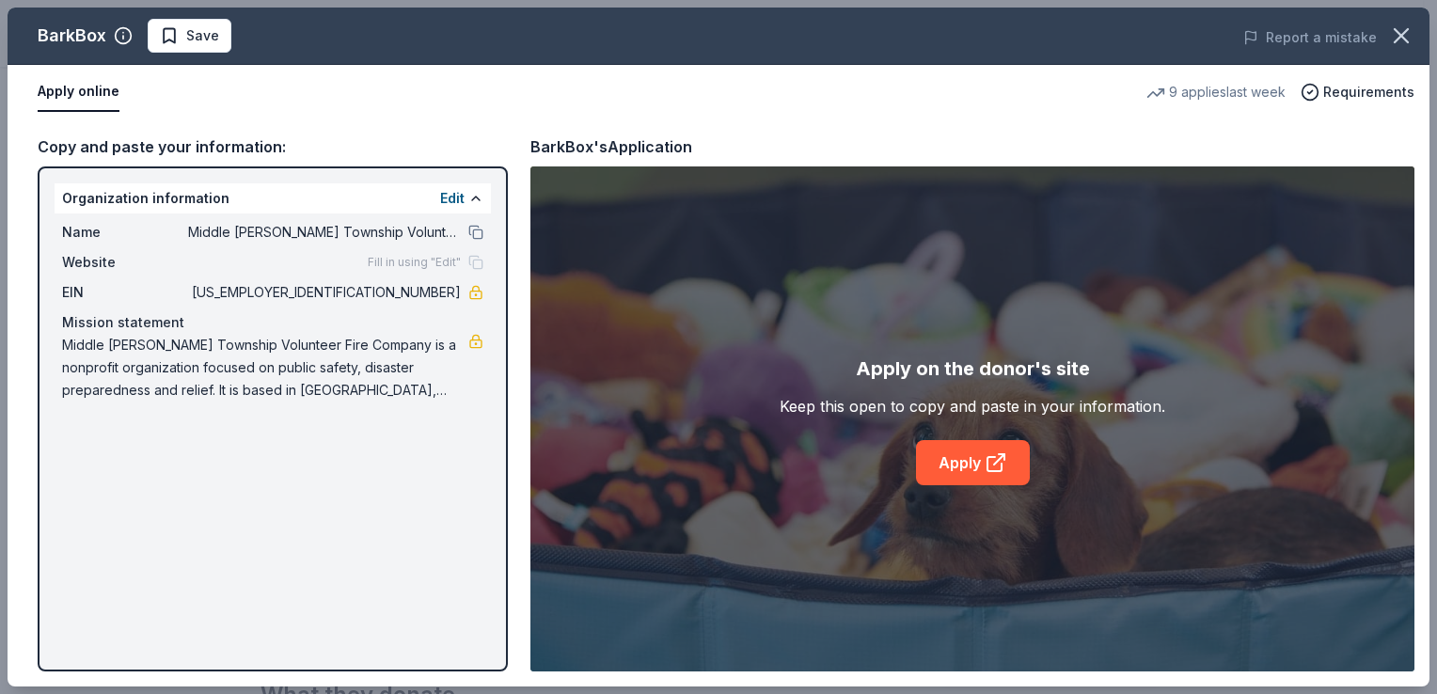
click at [971, 475] on div "BarkBox Save Report a mistake Apply online 9 applies last week Requirements Cop…" at bounding box center [719, 347] width 1422 height 679
click at [1003, 465] on div "BarkBox Save Report a mistake Apply online 9 applies last week Requirements Cop…" at bounding box center [719, 347] width 1422 height 679
drag, startPoint x: 1003, startPoint y: 465, endPoint x: 983, endPoint y: 462, distance: 20.0
click at [983, 462] on div "BarkBox Save Report a mistake Apply online 9 applies last week Requirements Cop…" at bounding box center [719, 347] width 1422 height 679
click at [997, 458] on div "BarkBox Save Report a mistake Apply online 9 applies last week Requirements Cop…" at bounding box center [719, 347] width 1422 height 679
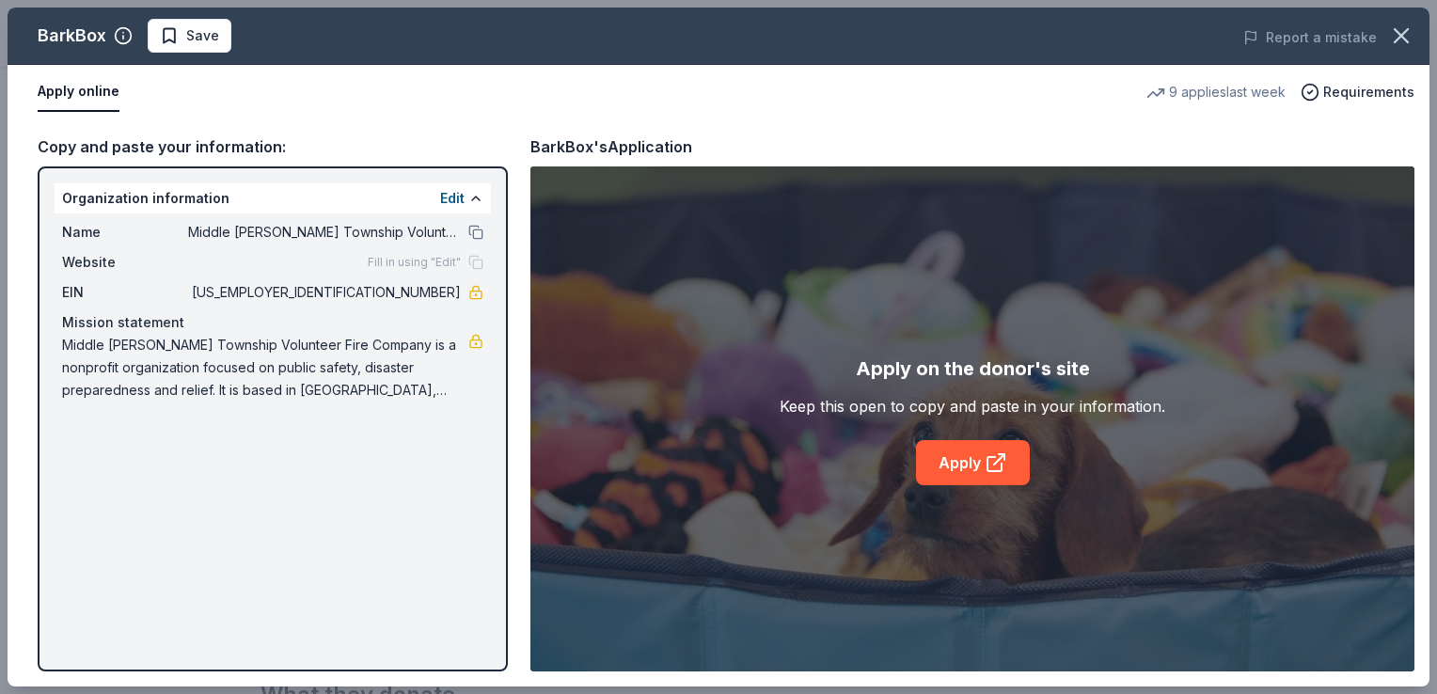
click at [994, 464] on div "BarkBox Save Report a mistake Apply online 9 applies last week Requirements Cop…" at bounding box center [719, 347] width 1422 height 679
drag, startPoint x: 1004, startPoint y: 463, endPoint x: 956, endPoint y: 457, distance: 48.3
click at [956, 457] on div "BarkBox Save Report a mistake Apply online 9 applies last week Requirements Cop…" at bounding box center [719, 347] width 1422 height 679
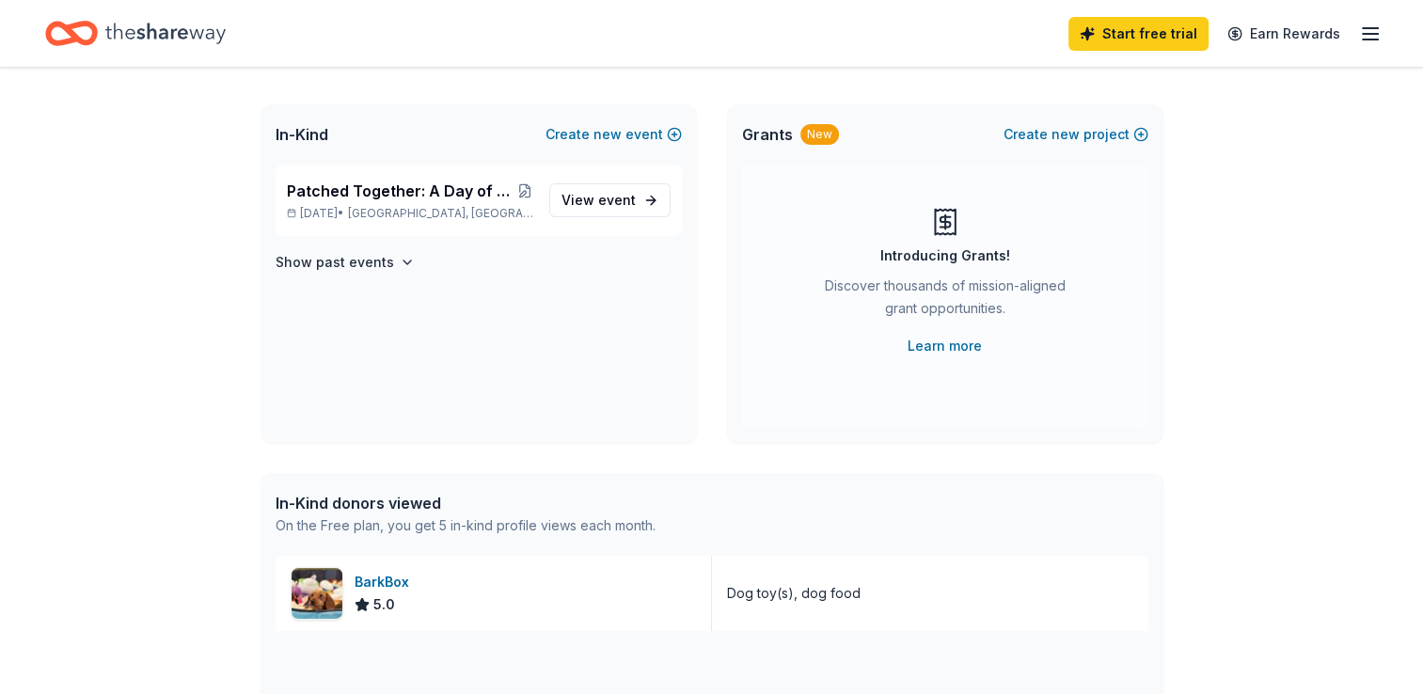
scroll to position [87, 0]
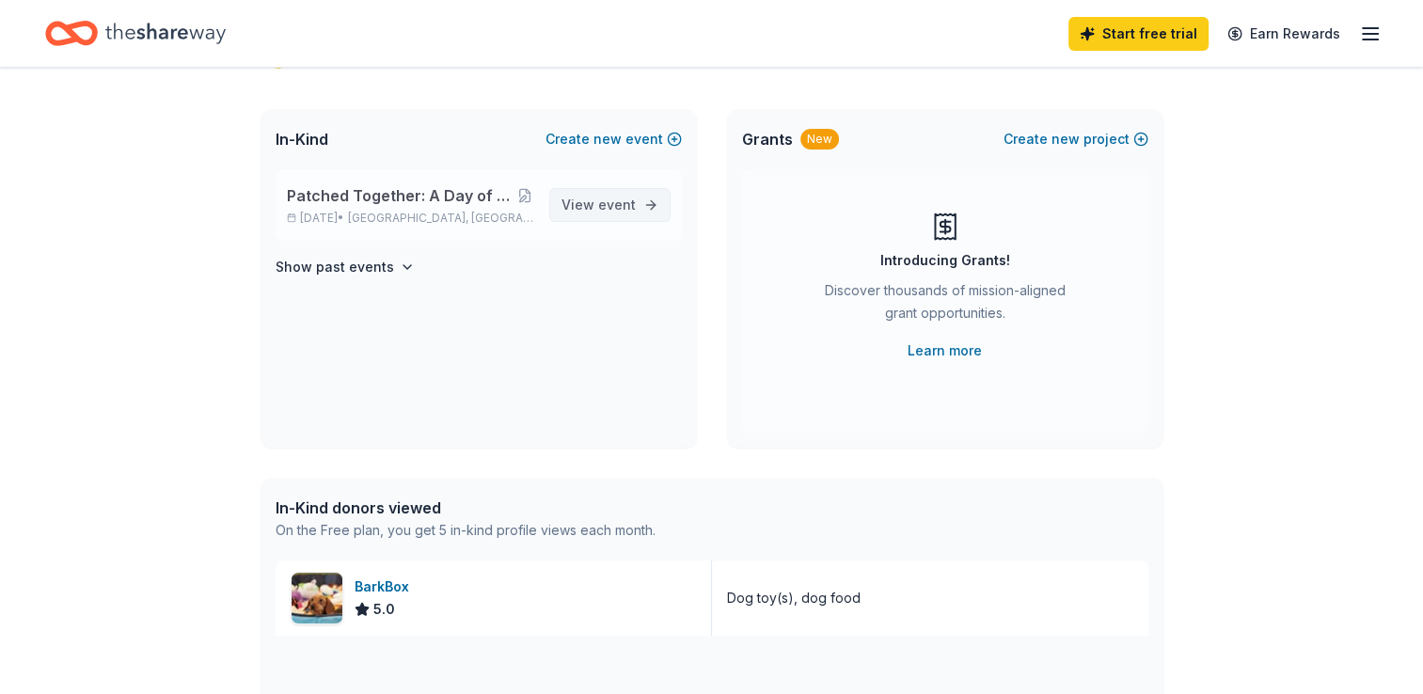
click at [632, 203] on span "event" at bounding box center [617, 205] width 38 height 16
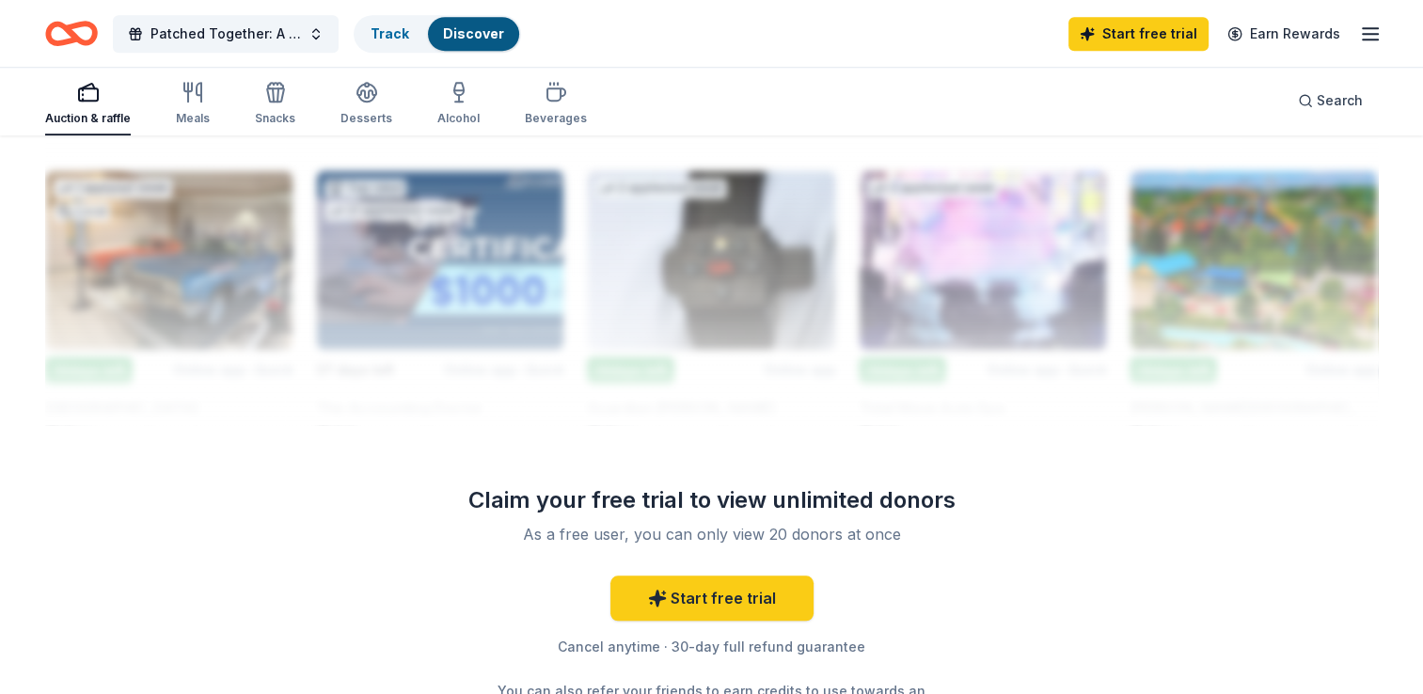
scroll to position [1650, 0]
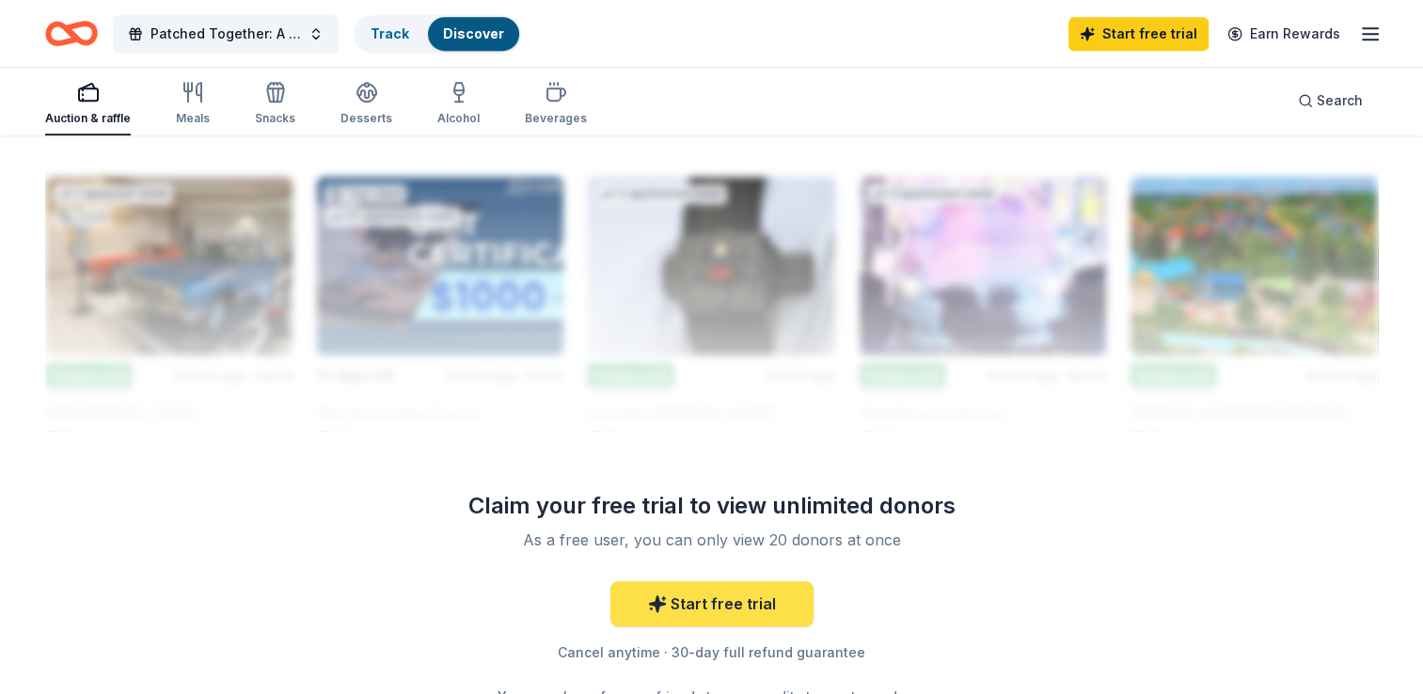
click at [707, 604] on link "Start free trial" at bounding box center [711, 603] width 203 height 45
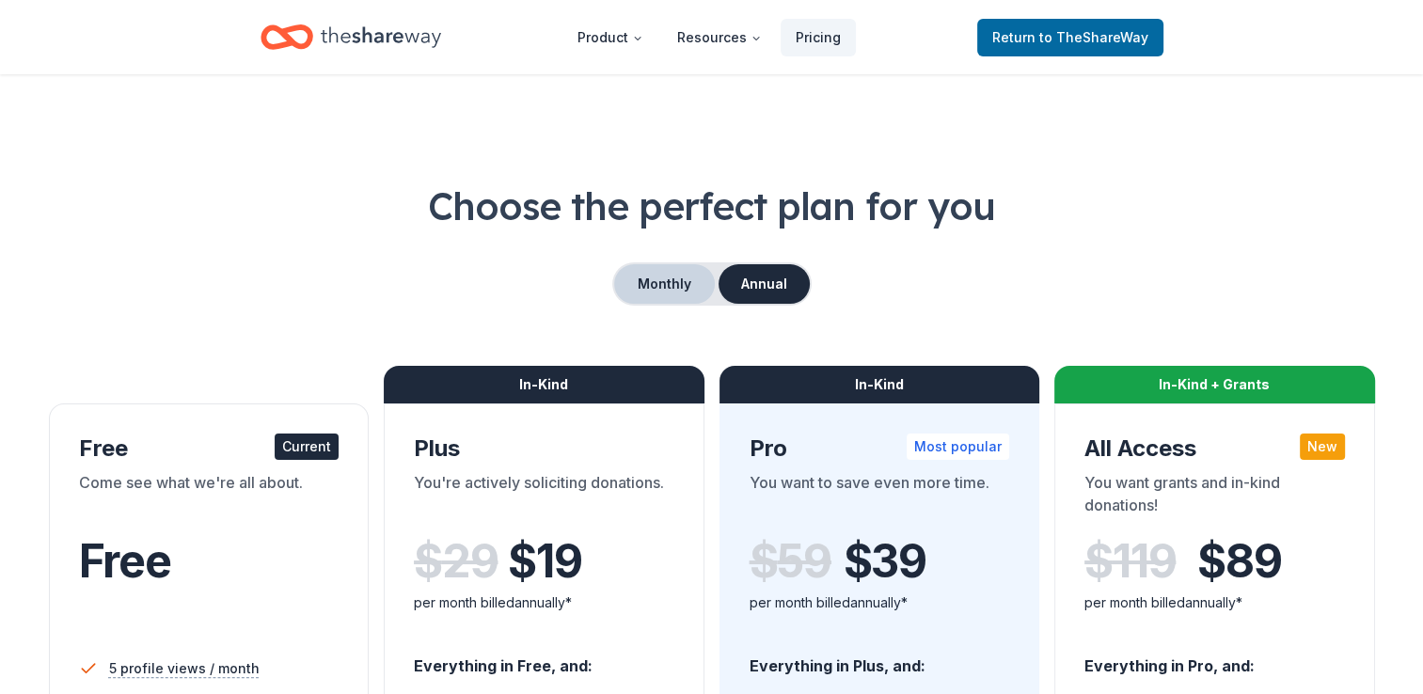
click at [678, 290] on button "Monthly" at bounding box center [664, 283] width 101 height 39
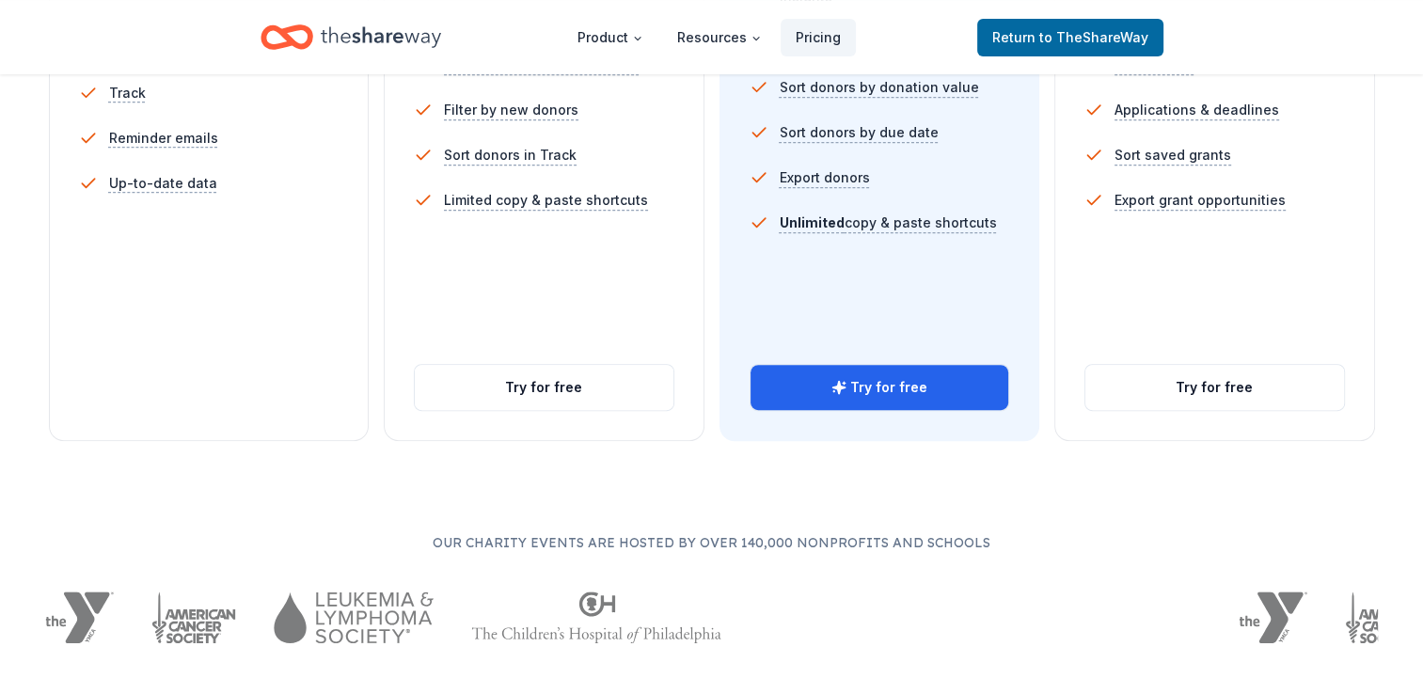
scroll to position [745, 0]
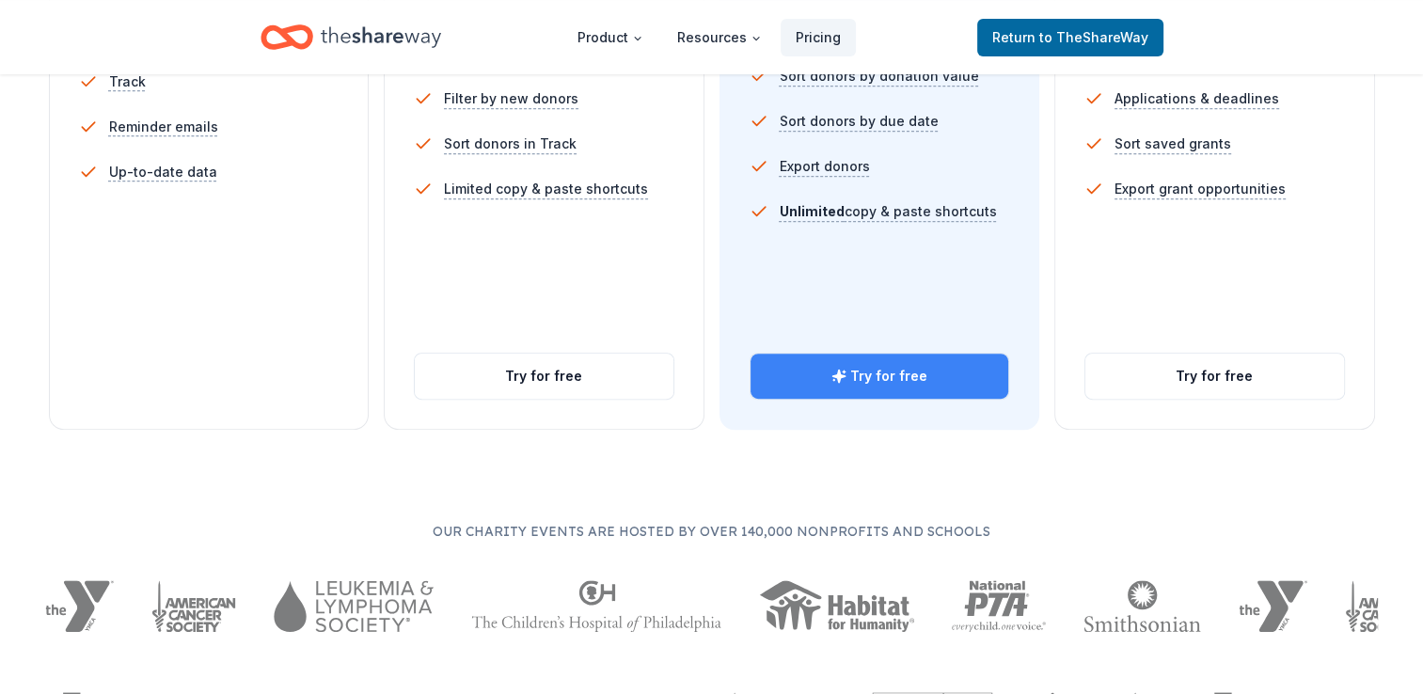
click at [905, 380] on button "Try for free" at bounding box center [879, 376] width 259 height 45
